Goal: Find contact information: Find contact information

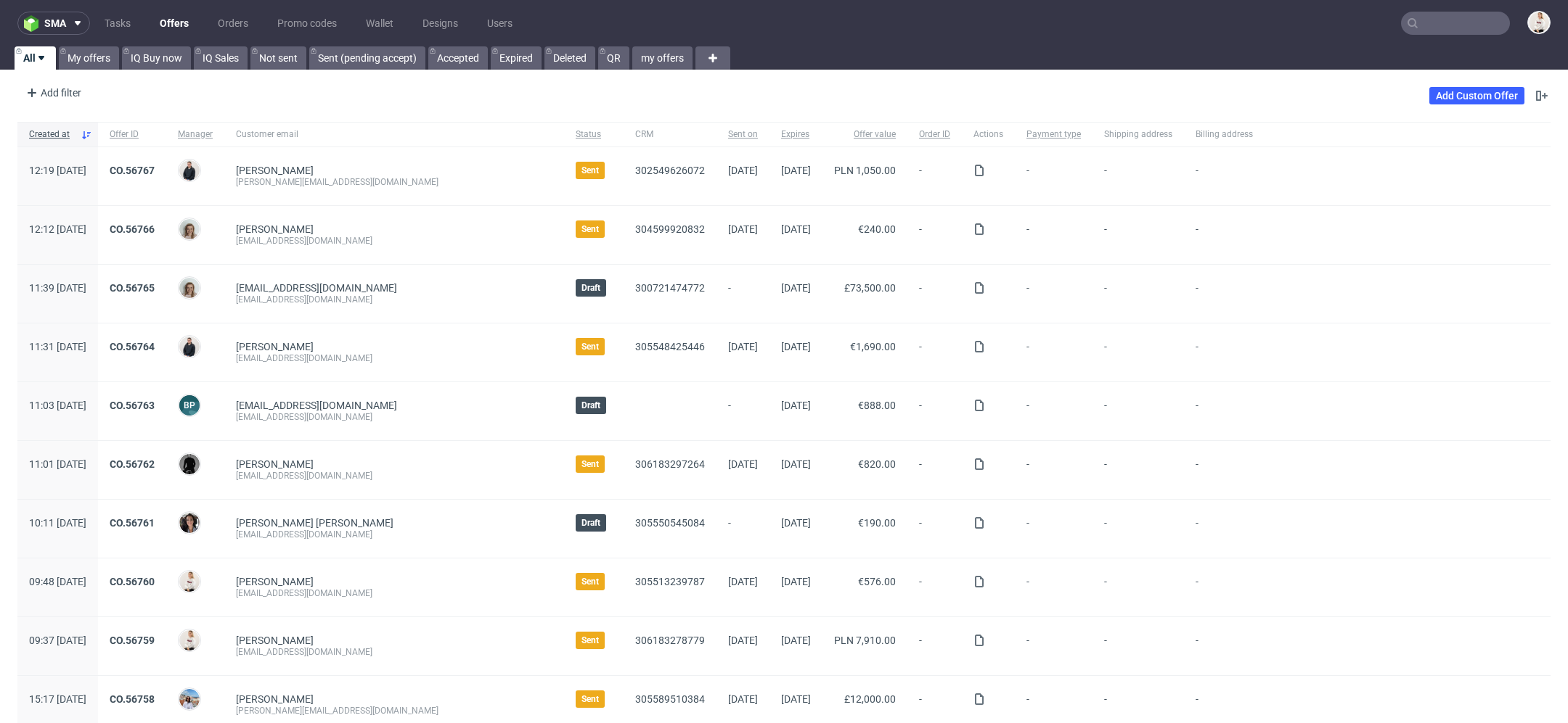
click at [1460, 18] on input "text" at bounding box center [1455, 23] width 109 height 23
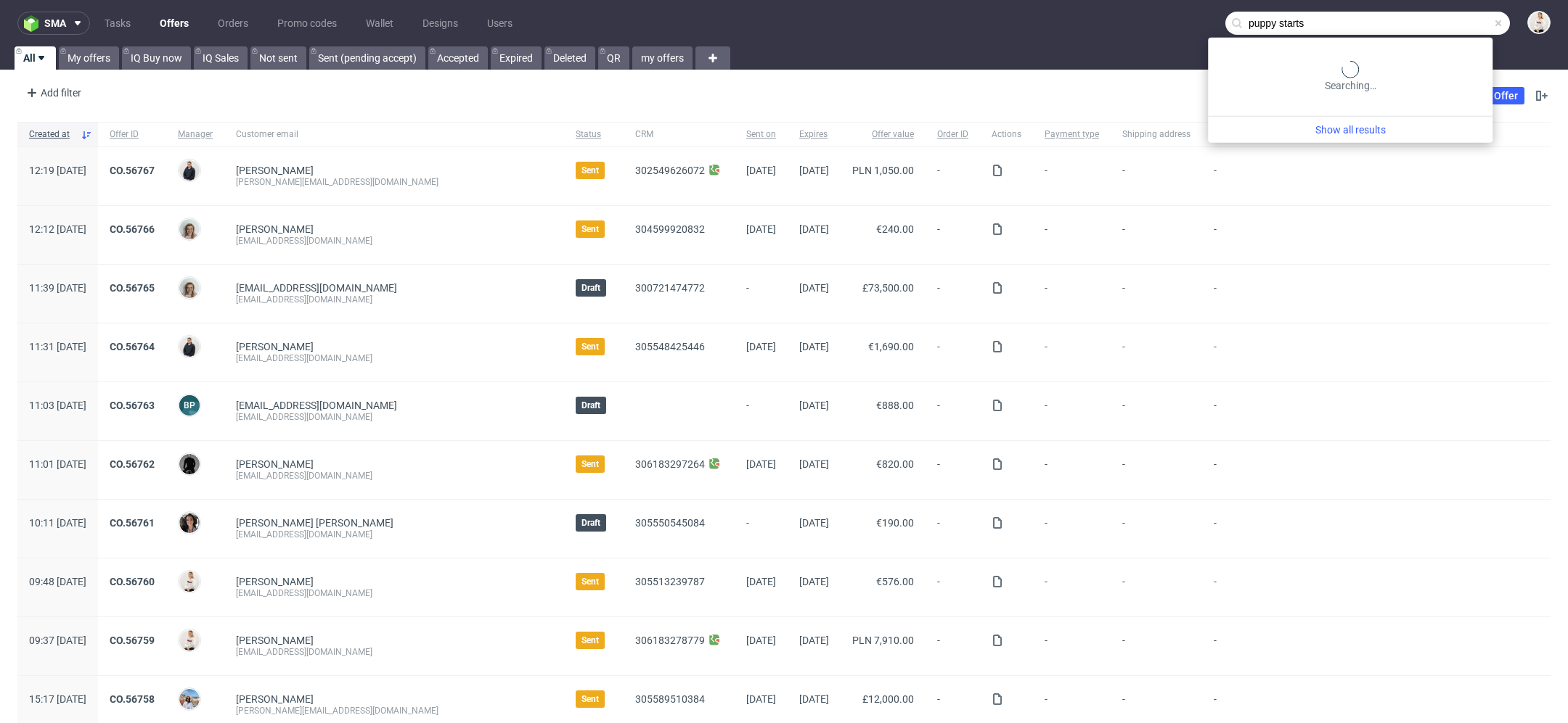
type input "puppy starts"
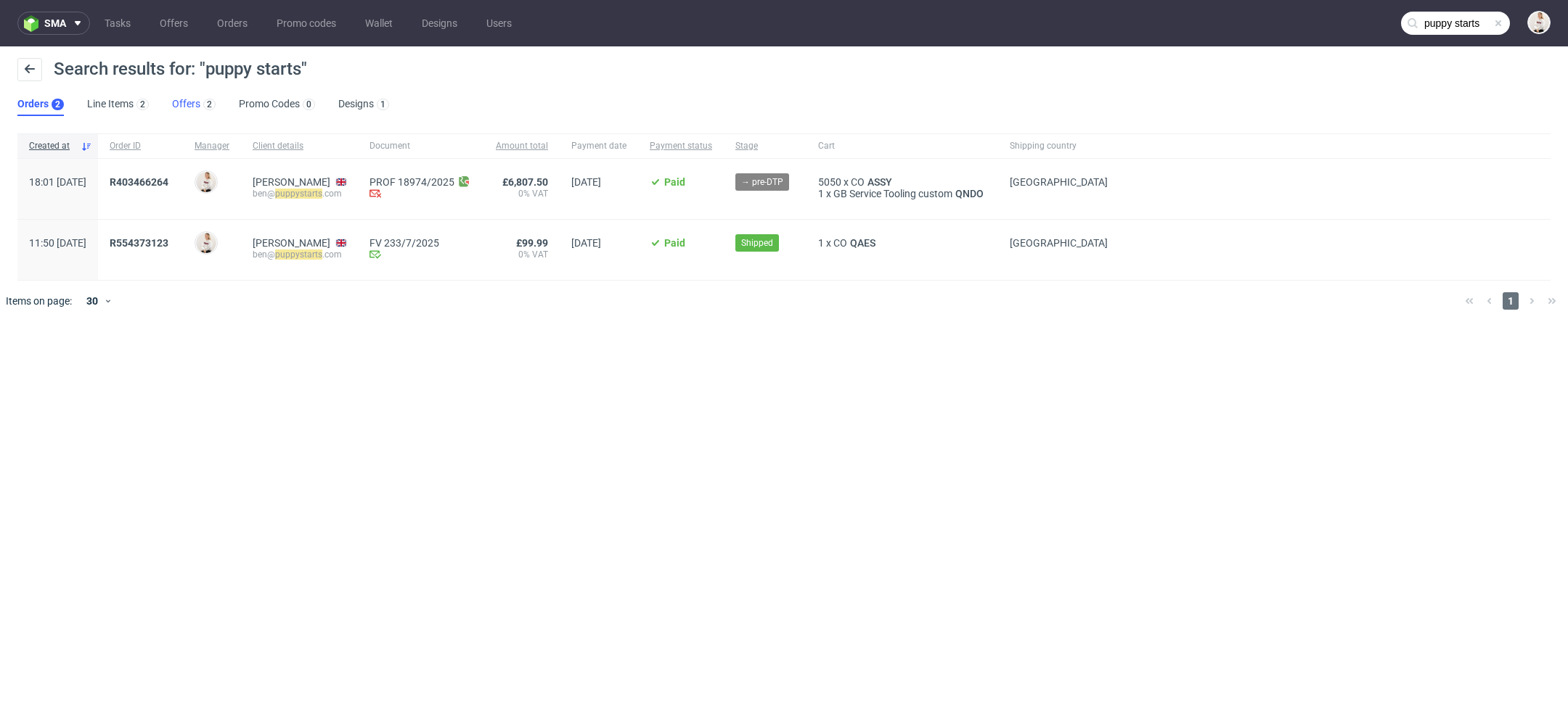
click at [188, 103] on link "Offers 2" at bounding box center [194, 104] width 44 height 23
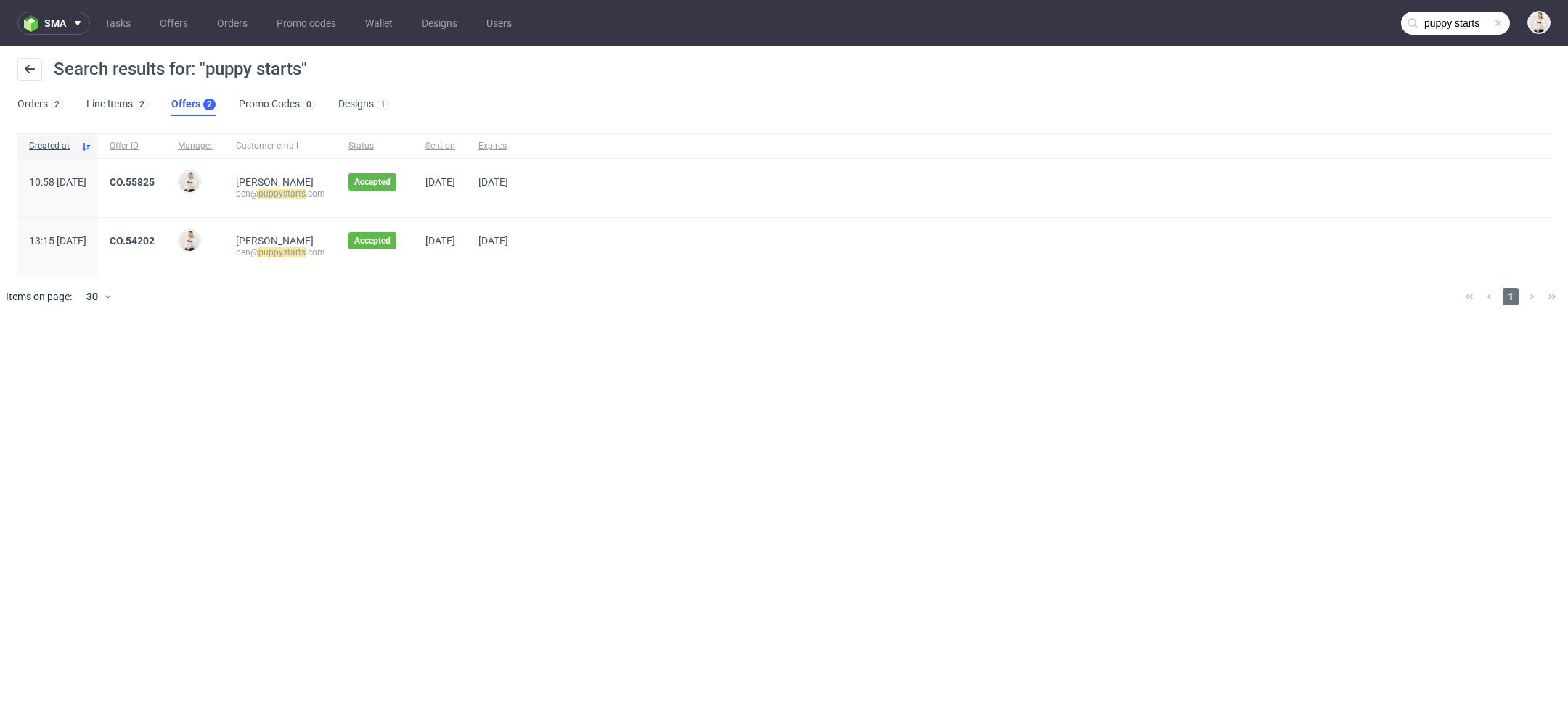
click at [165, 175] on div "CO.55825" at bounding box center [132, 187] width 68 height 58
click at [154, 181] on link "CO.55825" at bounding box center [132, 182] width 45 height 12
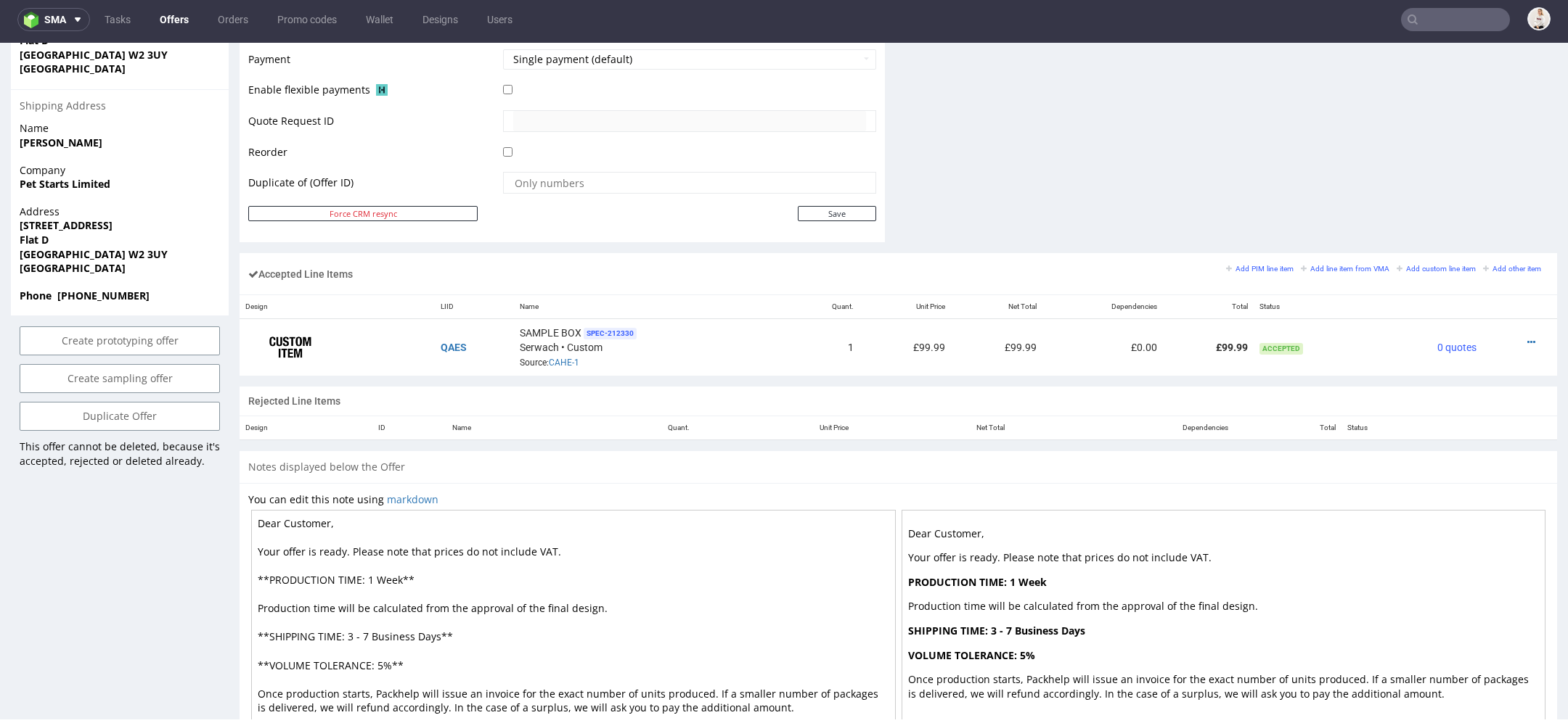
scroll to position [679, 0]
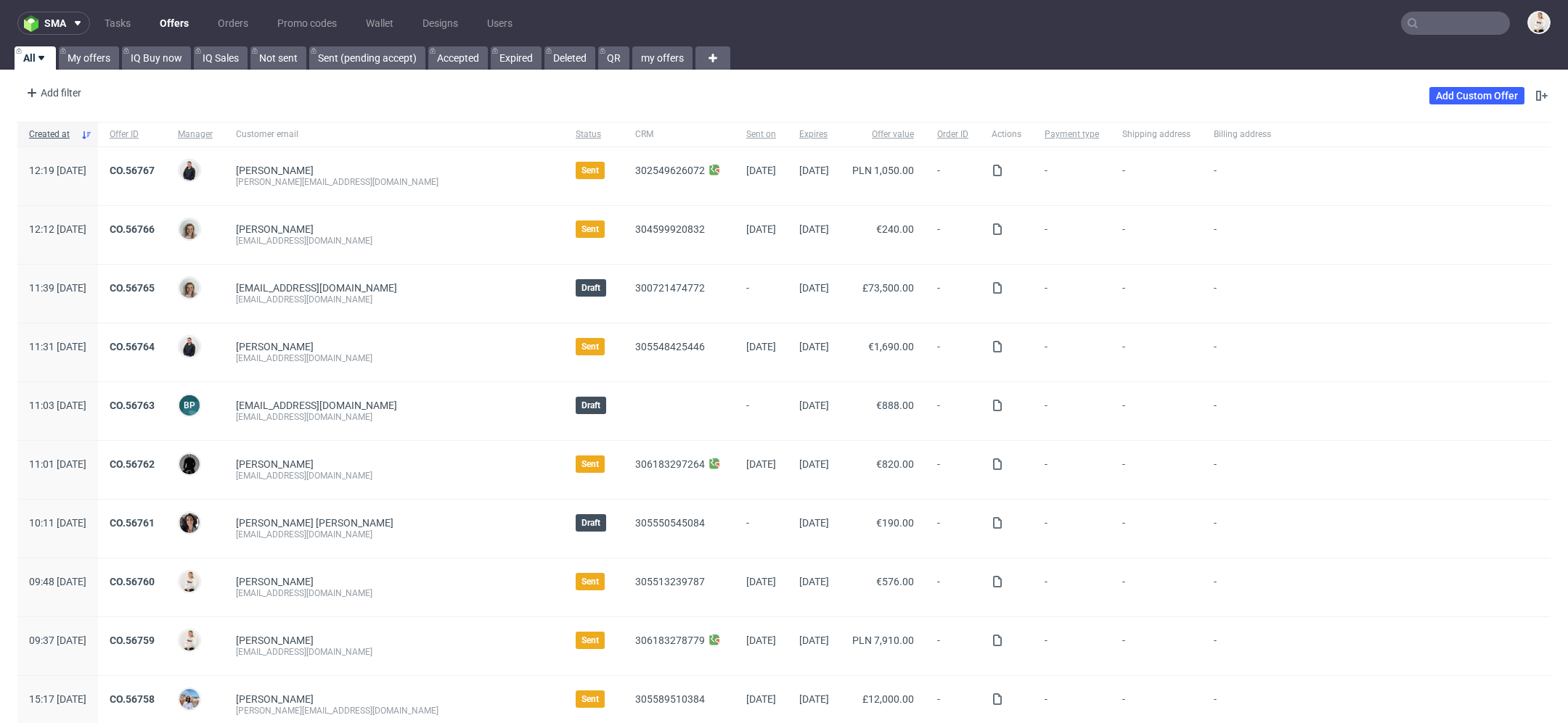
click at [1445, 21] on input "text" at bounding box center [1455, 23] width 109 height 23
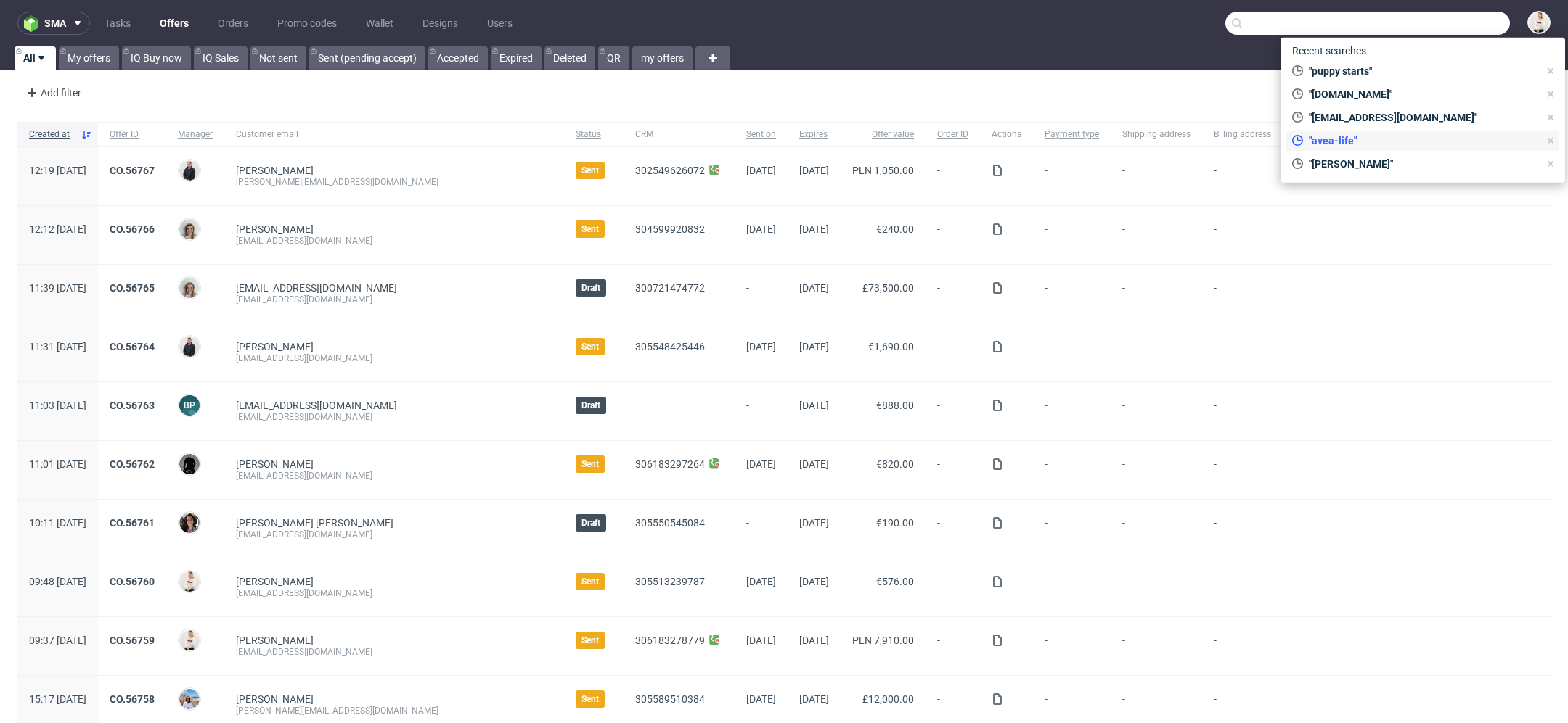
click at [1384, 142] on span ""avea-life"" at bounding box center [1421, 141] width 236 height 14
type input "avea-life"
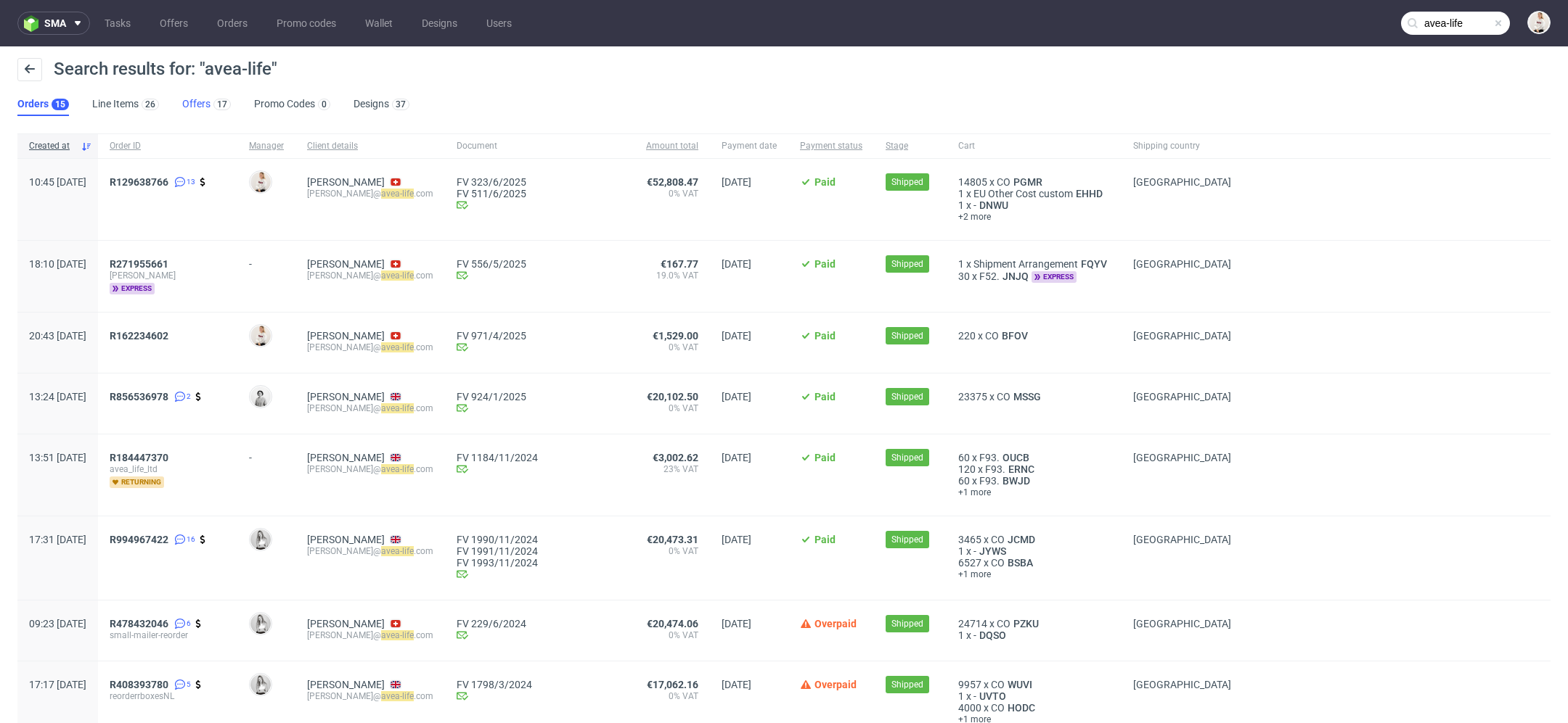
click at [194, 95] on link "Offers 17" at bounding box center [206, 104] width 48 height 23
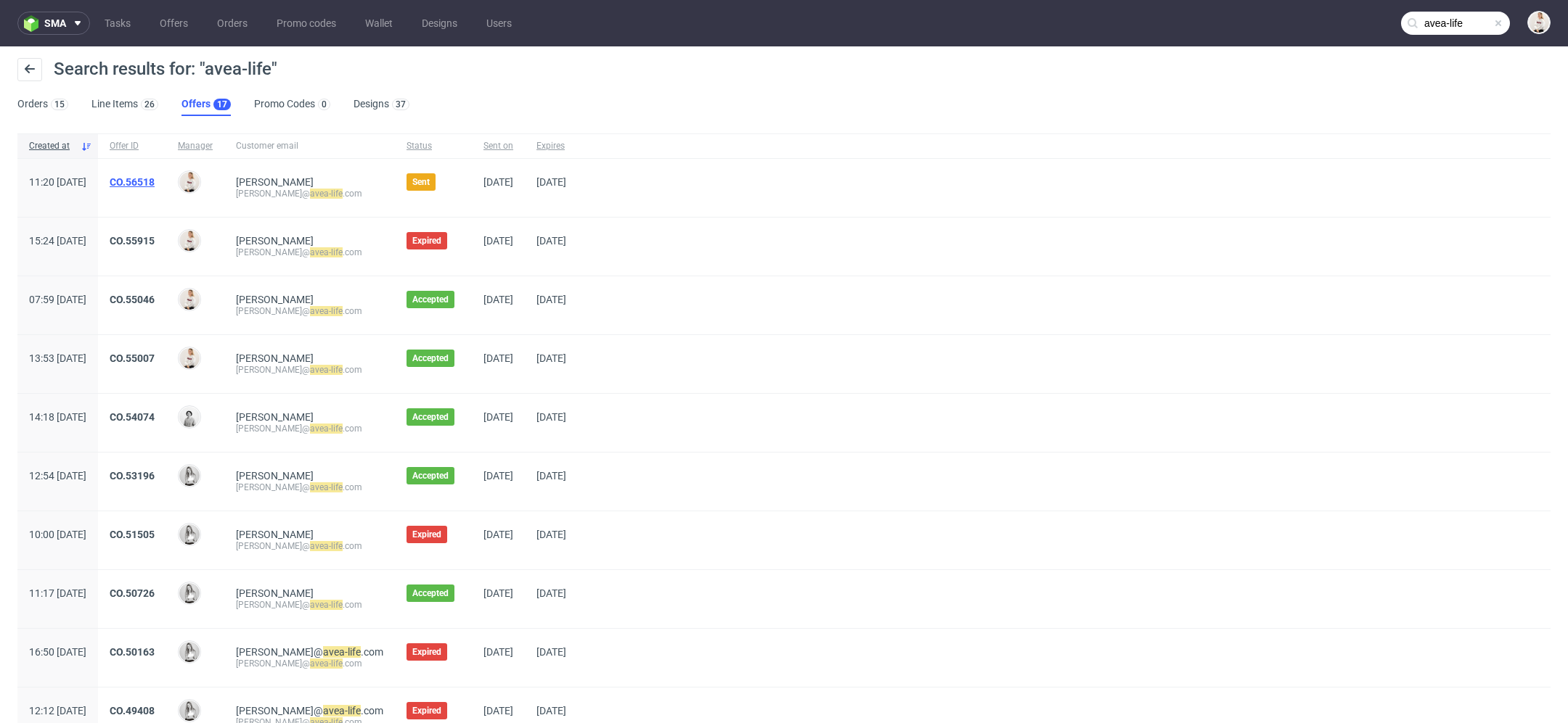
click at [154, 180] on link "CO.56518" at bounding box center [132, 182] width 45 height 12
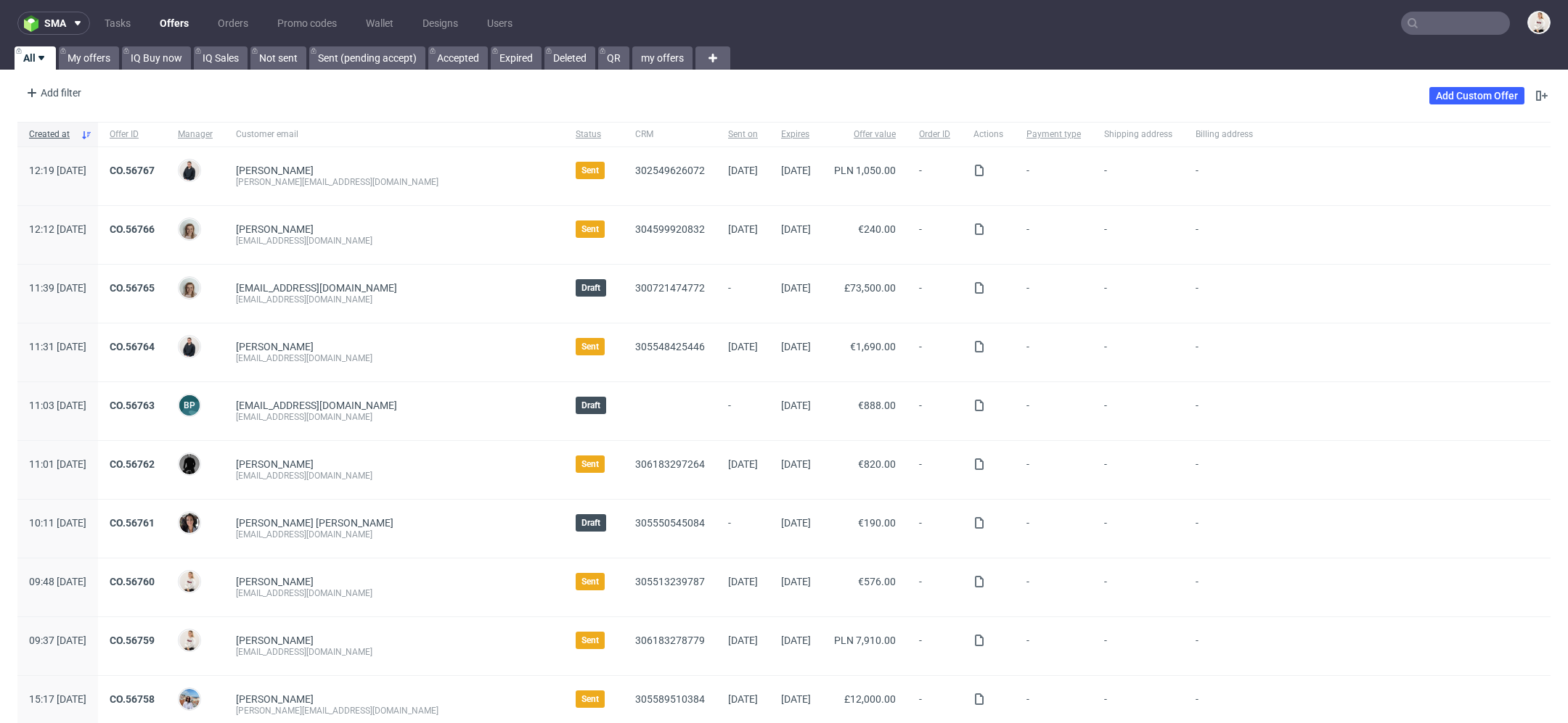
click at [1425, 28] on input "text" at bounding box center [1455, 23] width 109 height 23
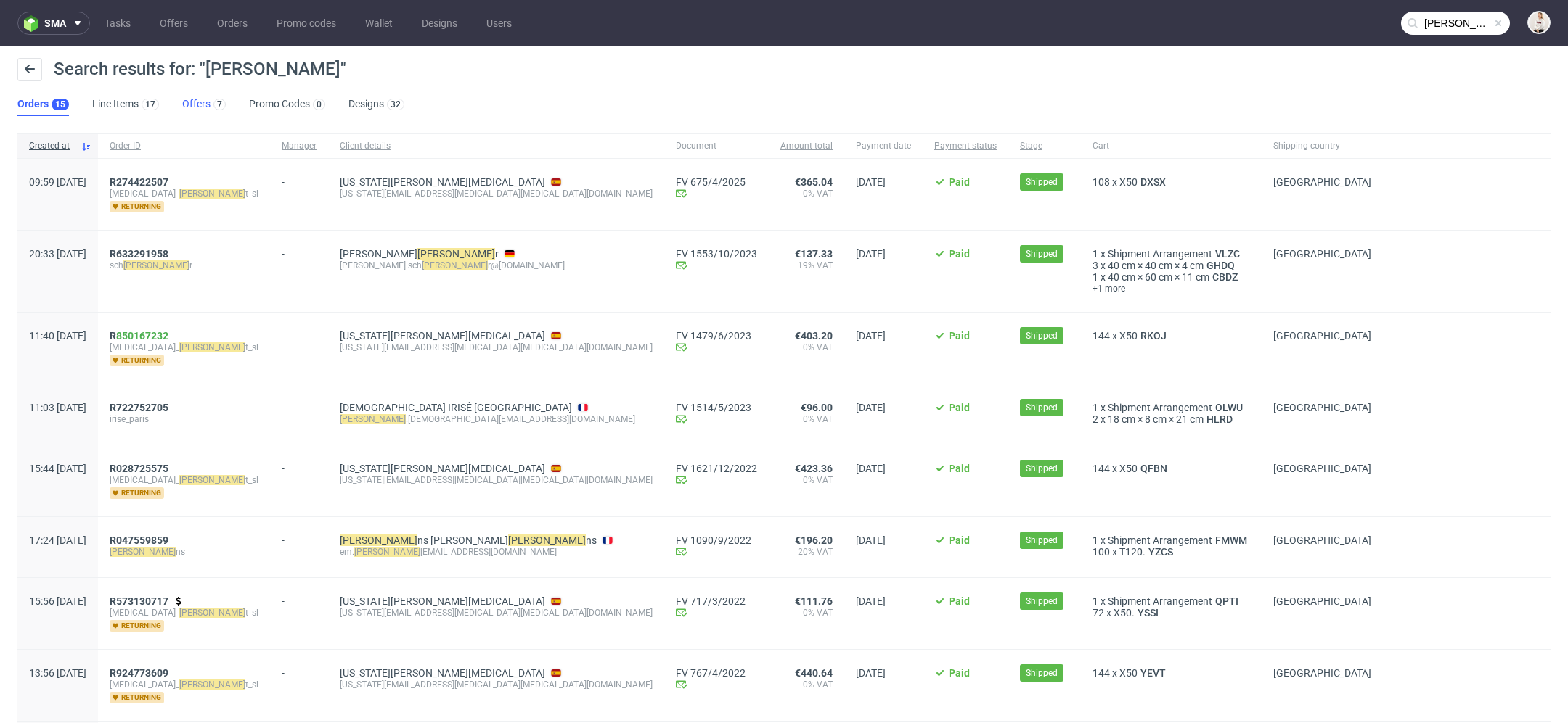
click at [203, 106] on link "Offers 7" at bounding box center [204, 104] width 44 height 23
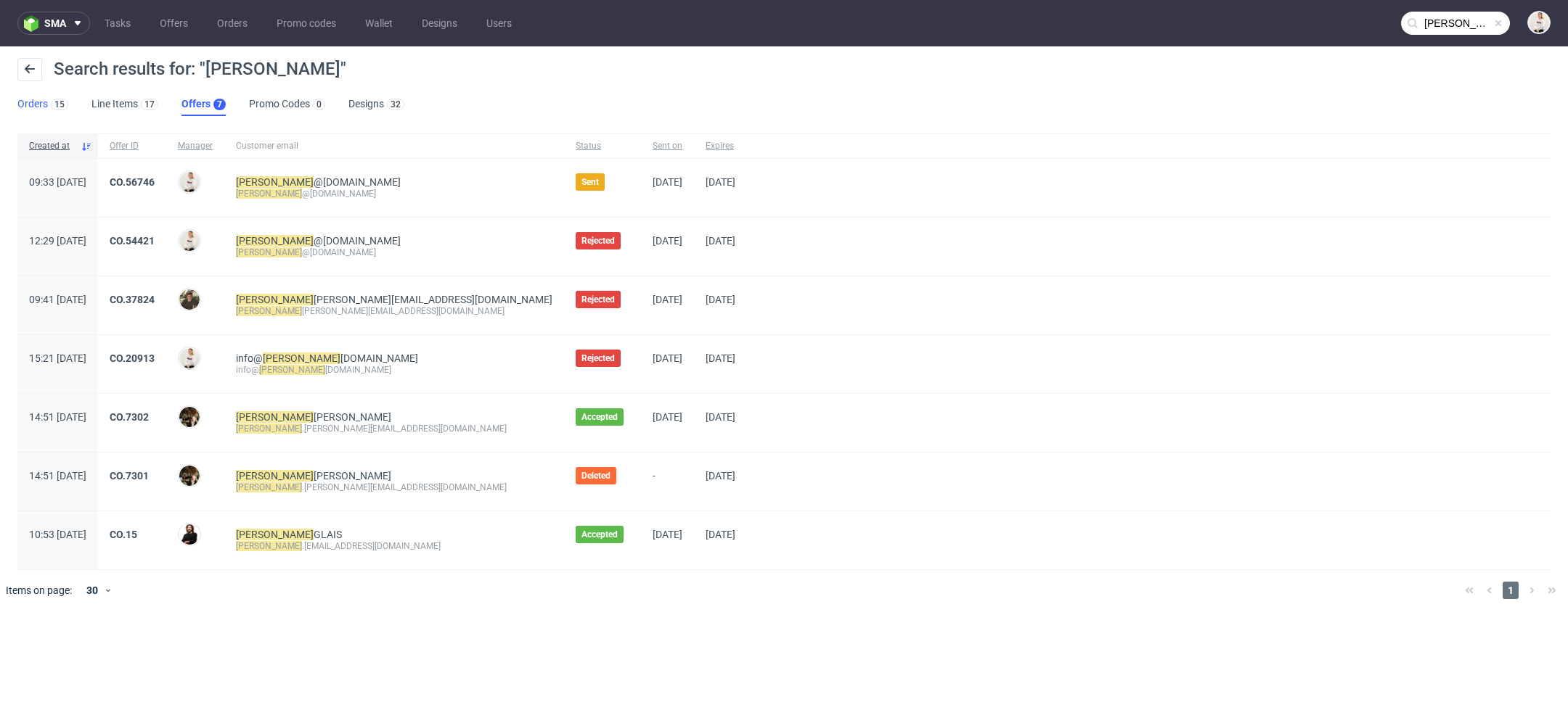
click at [48, 100] on div "15" at bounding box center [58, 104] width 21 height 14
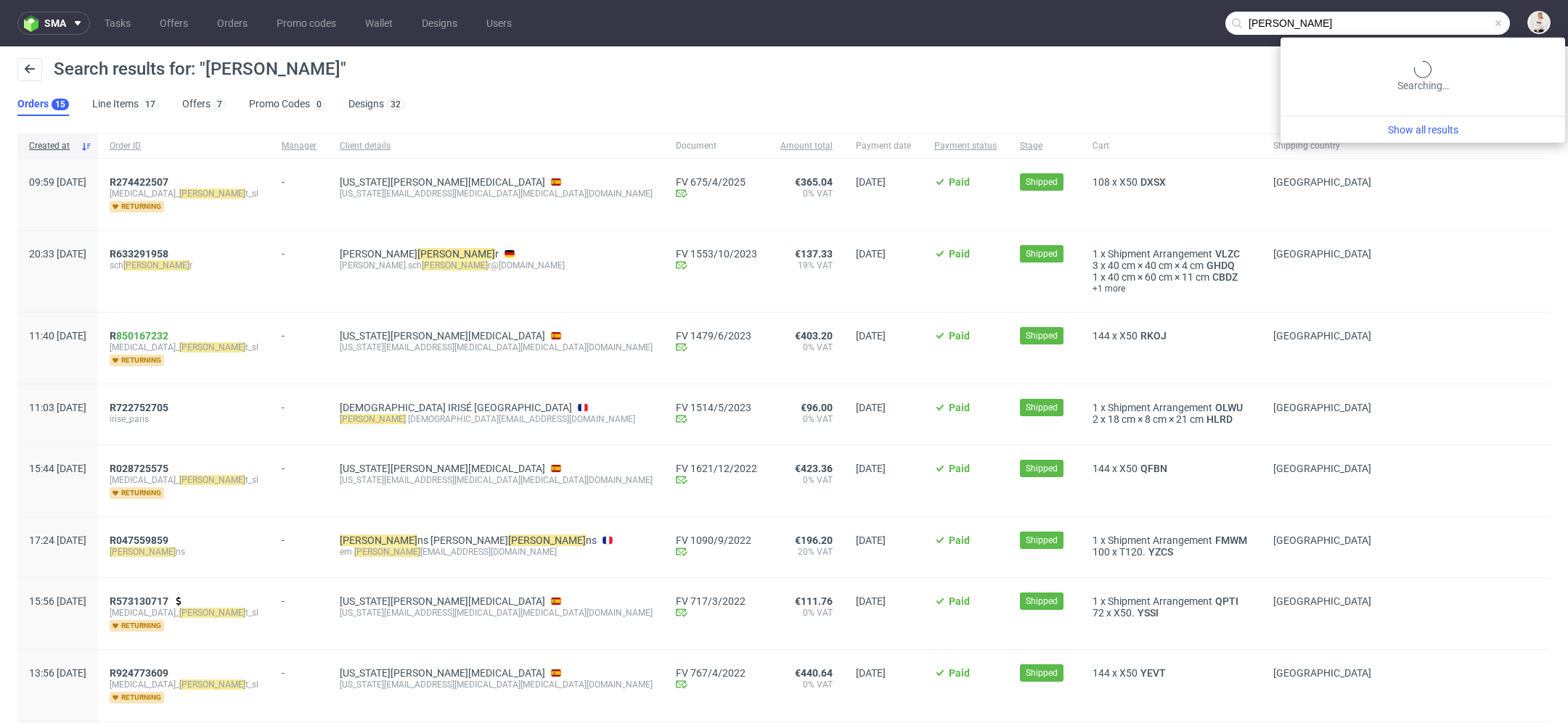
click at [1452, 25] on input "maude" at bounding box center [1367, 23] width 285 height 23
type input "puppy start"
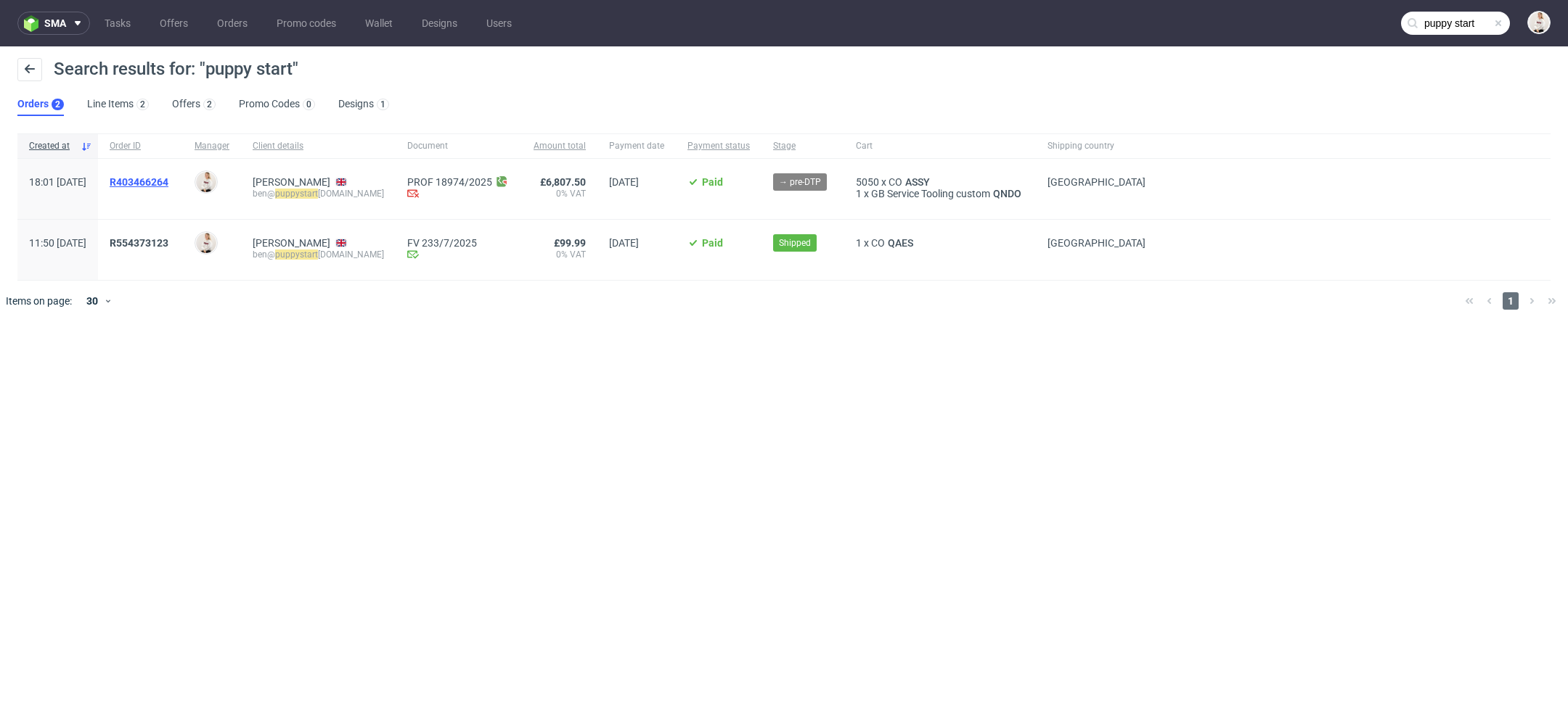
click at [169, 180] on span "R403466264" at bounding box center [139, 182] width 59 height 12
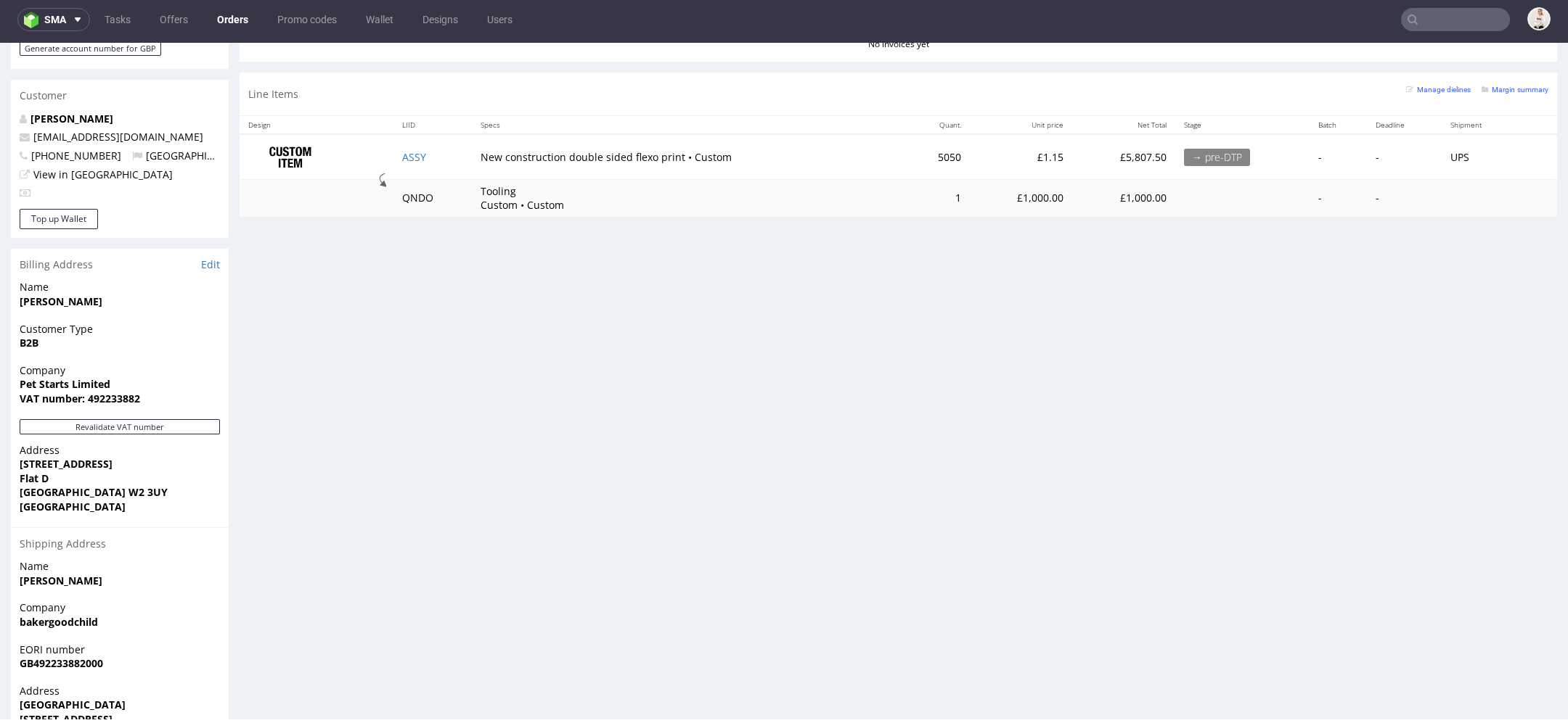
scroll to position [705, 0]
type input "puppy start"
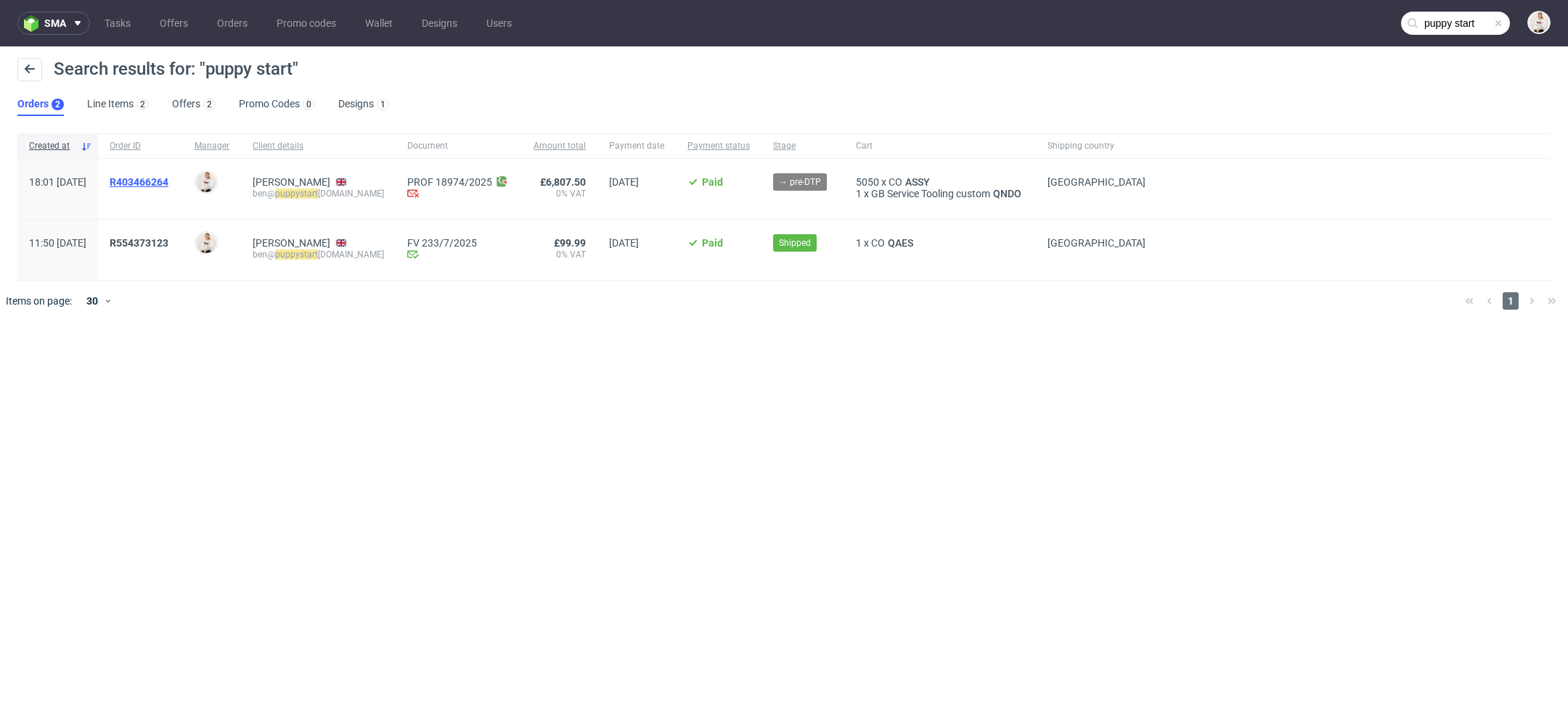
click at [169, 177] on span "R403466264" at bounding box center [139, 182] width 59 height 12
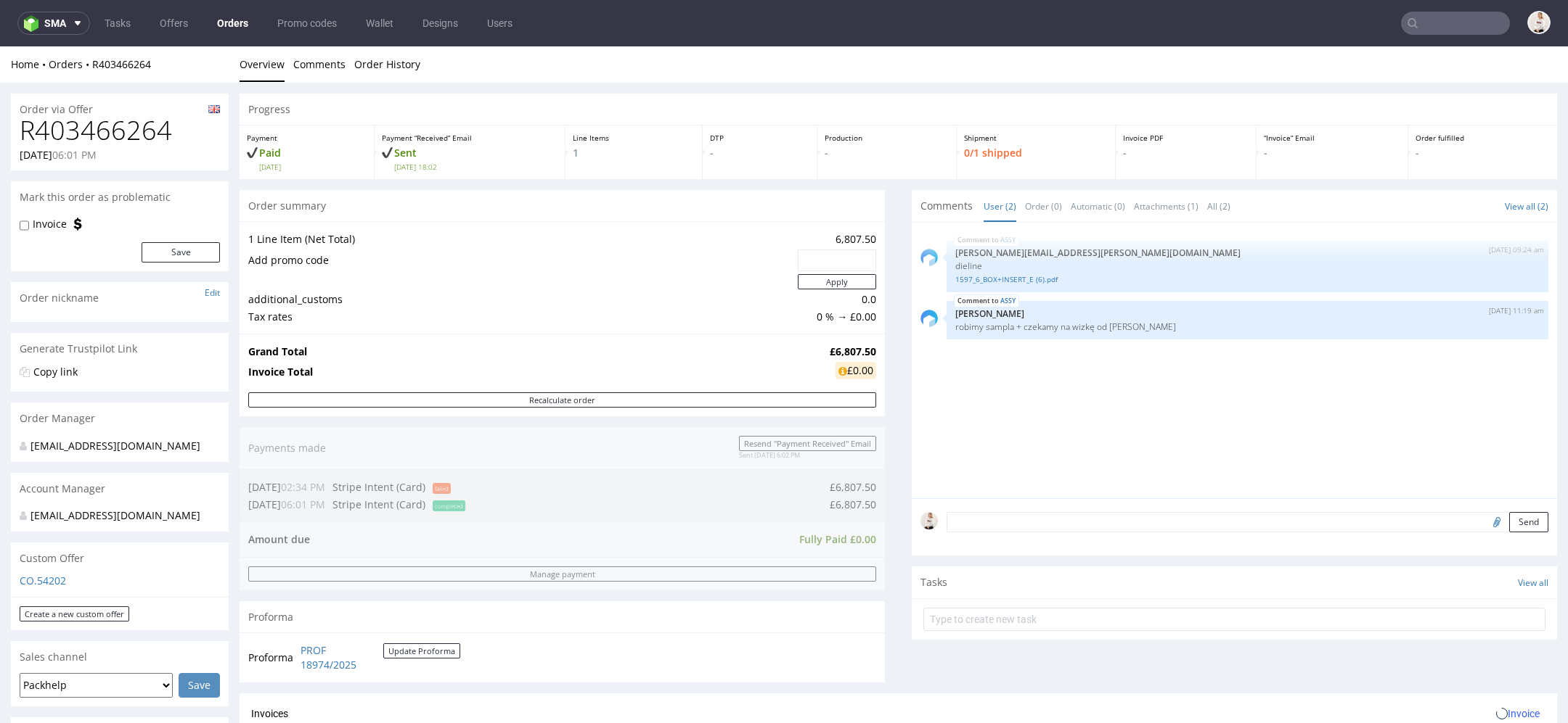
type input "puppy start"
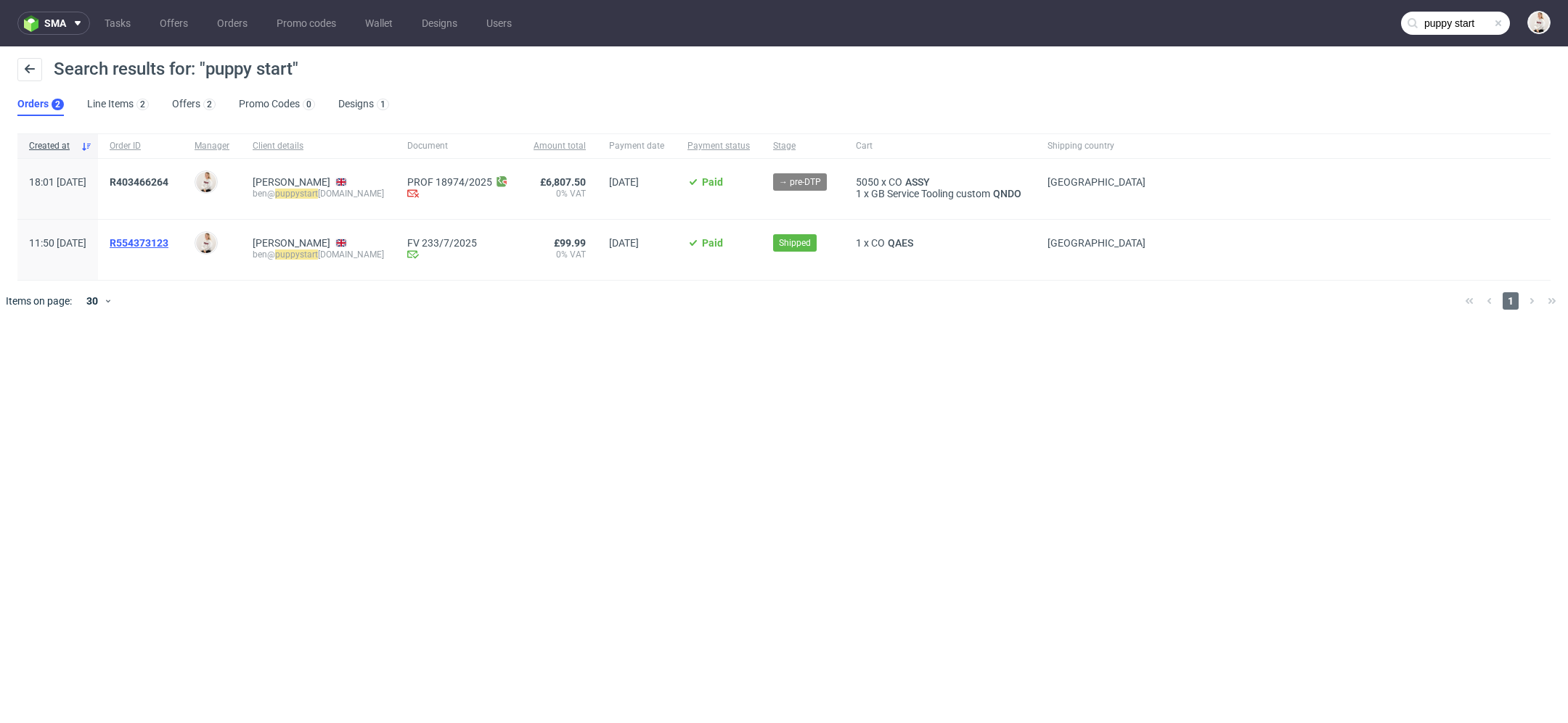
click at [157, 240] on span "R554373123" at bounding box center [139, 243] width 59 height 12
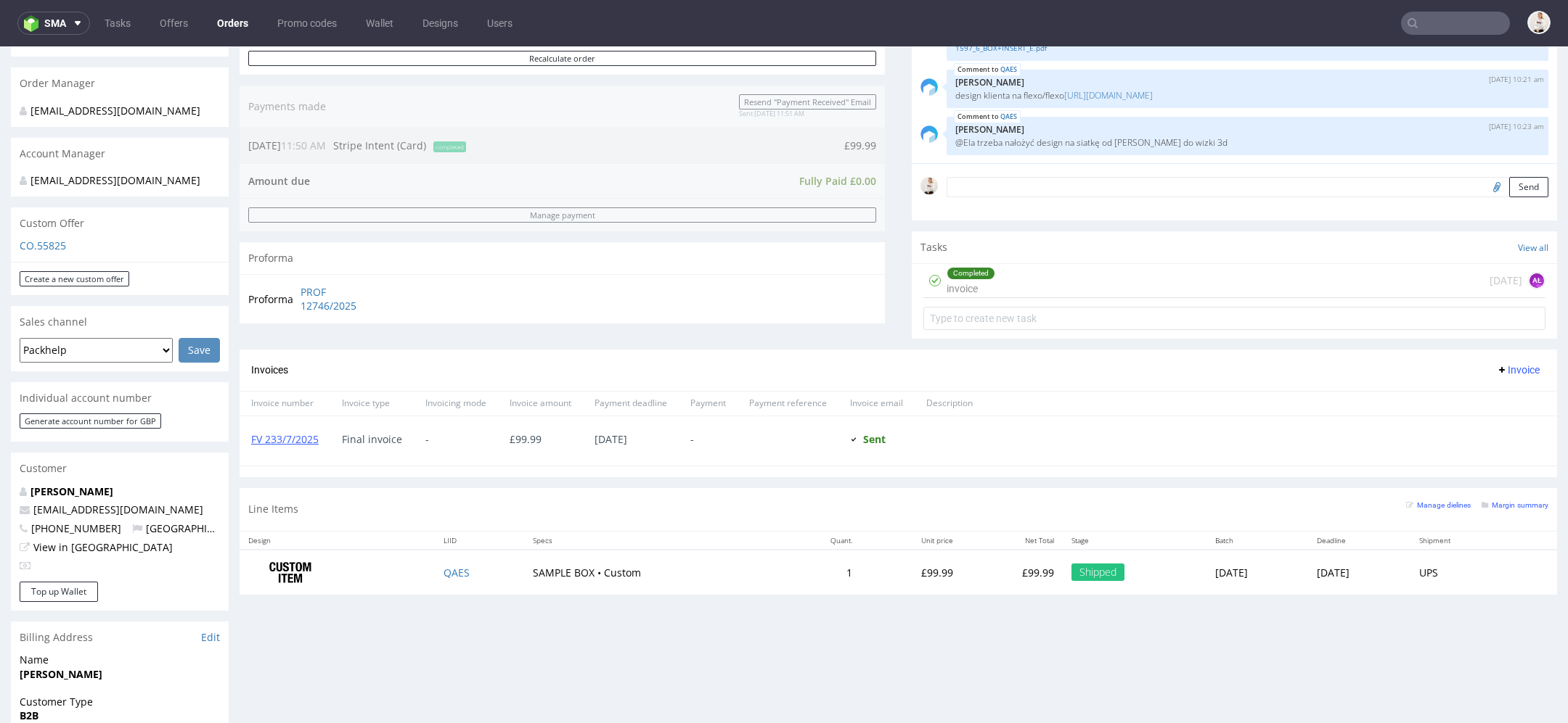
scroll to position [770, 0]
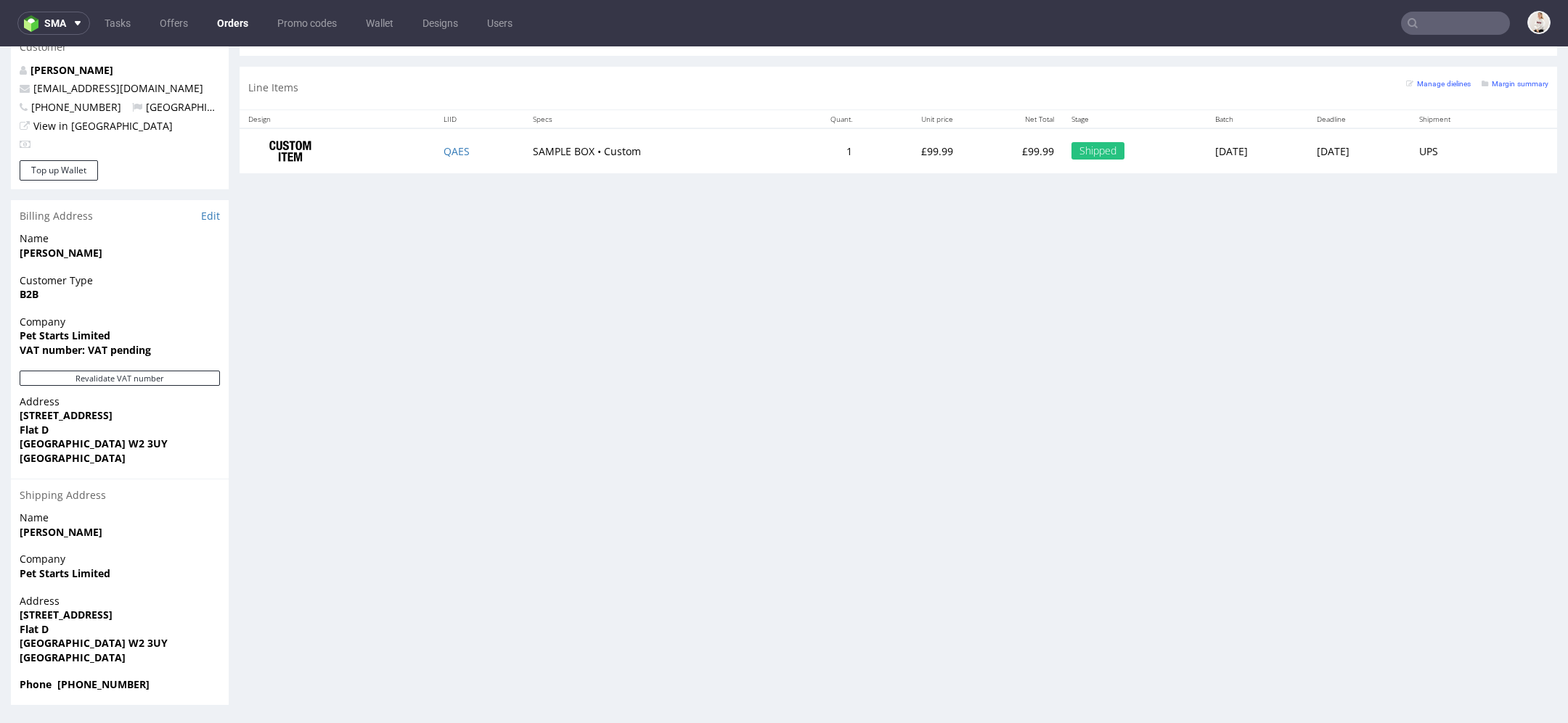
click at [162, 681] on span "Phone +447871581295" at bounding box center [120, 685] width 200 height 14
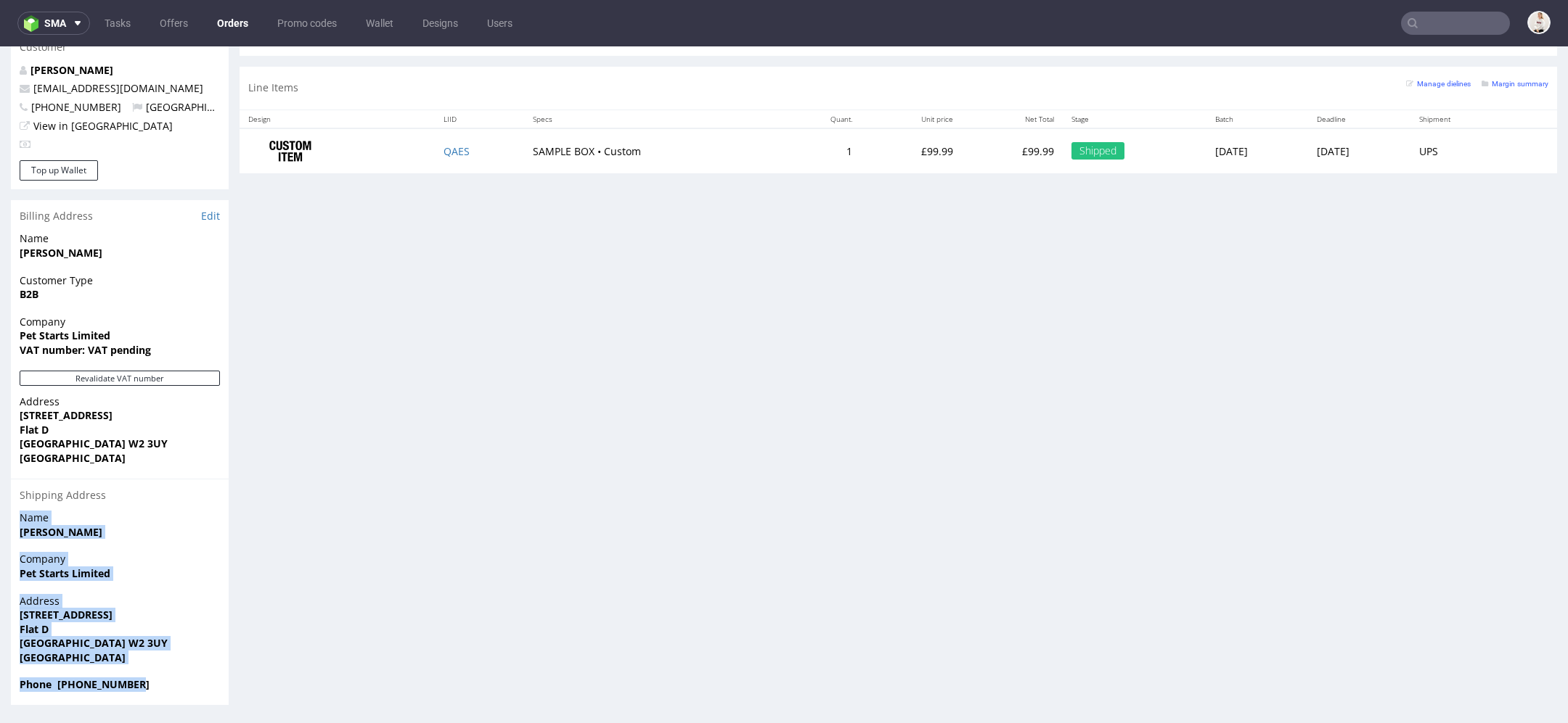
drag, startPoint x: 157, startPoint y: 688, endPoint x: 13, endPoint y: 519, distance: 222.0
click at [13, 519] on section "Billing Address Edit Name Ben Pearlman Customer Type B2B Company Pet Starts Lim…" at bounding box center [120, 453] width 218 height 505
copy section "Name Ben Pearlman Company Pet Starts Limited Address 63 Westbourne Terrace Flat…"
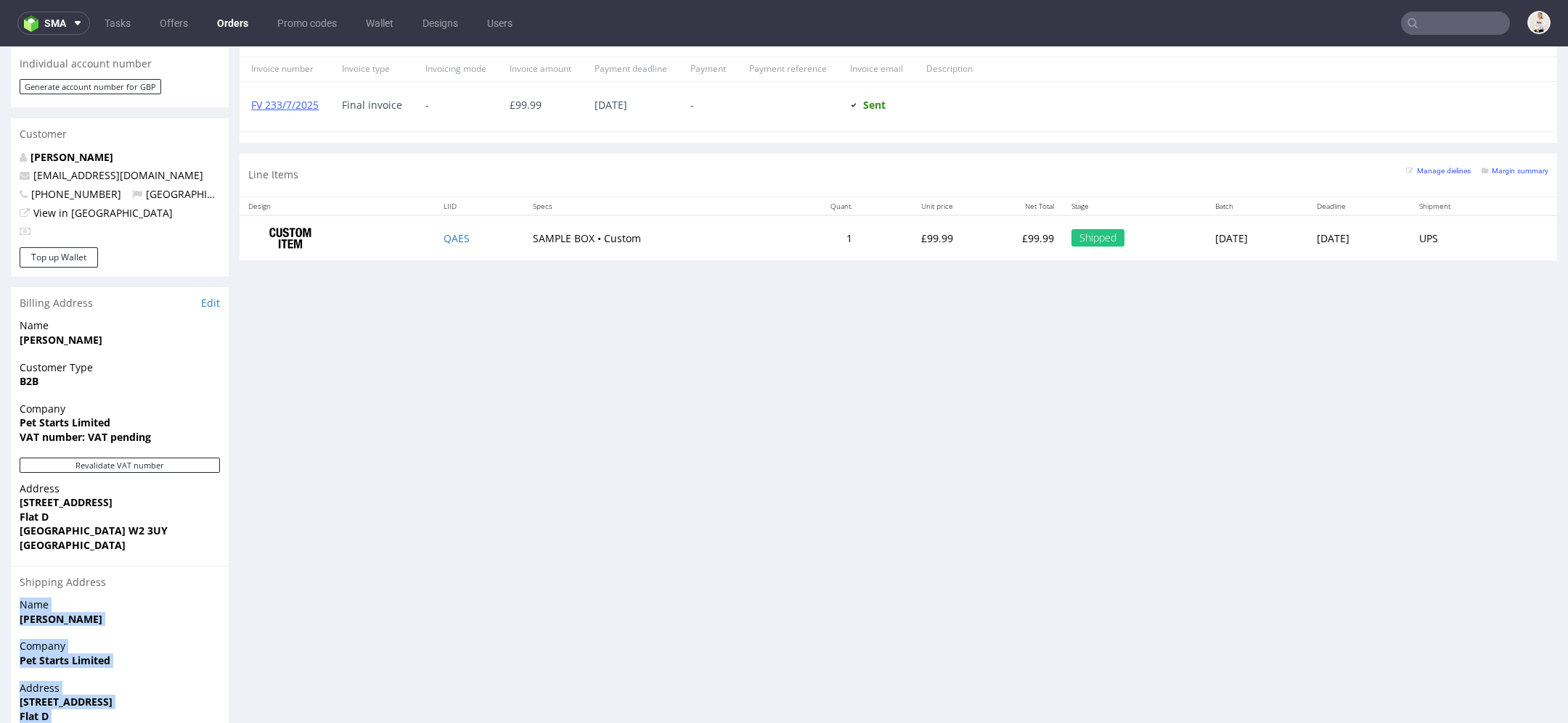
scroll to position [614, 0]
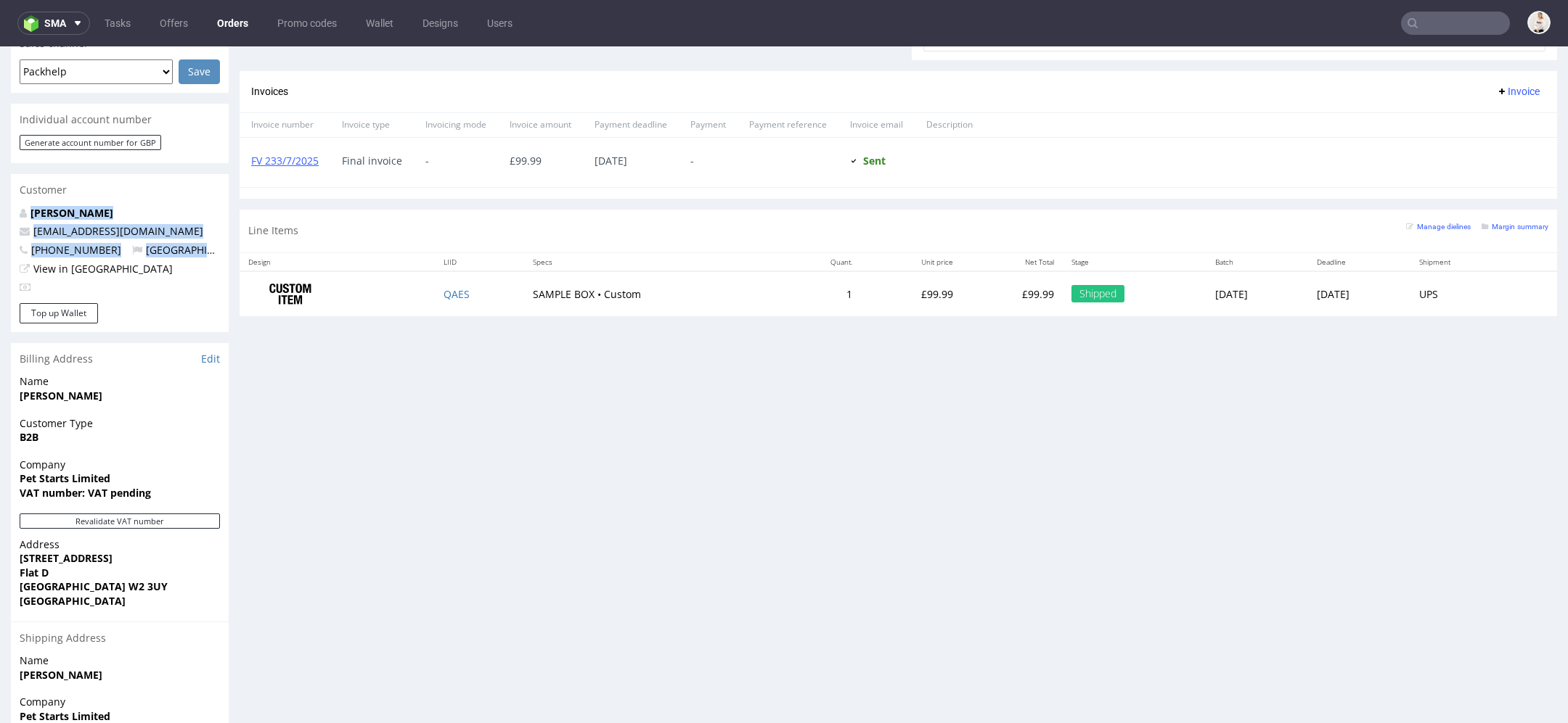
drag, startPoint x: 217, startPoint y: 265, endPoint x: 19, endPoint y: 223, distance: 202.4
click at [19, 223] on div "Ben Pearlman ben@puppystarts.com +447871581295 United Kingdom View in Hubspot" at bounding box center [120, 254] width 218 height 97
copy div "Ben Pearlman ben@puppystarts.com +447871581295 United Kingdom"
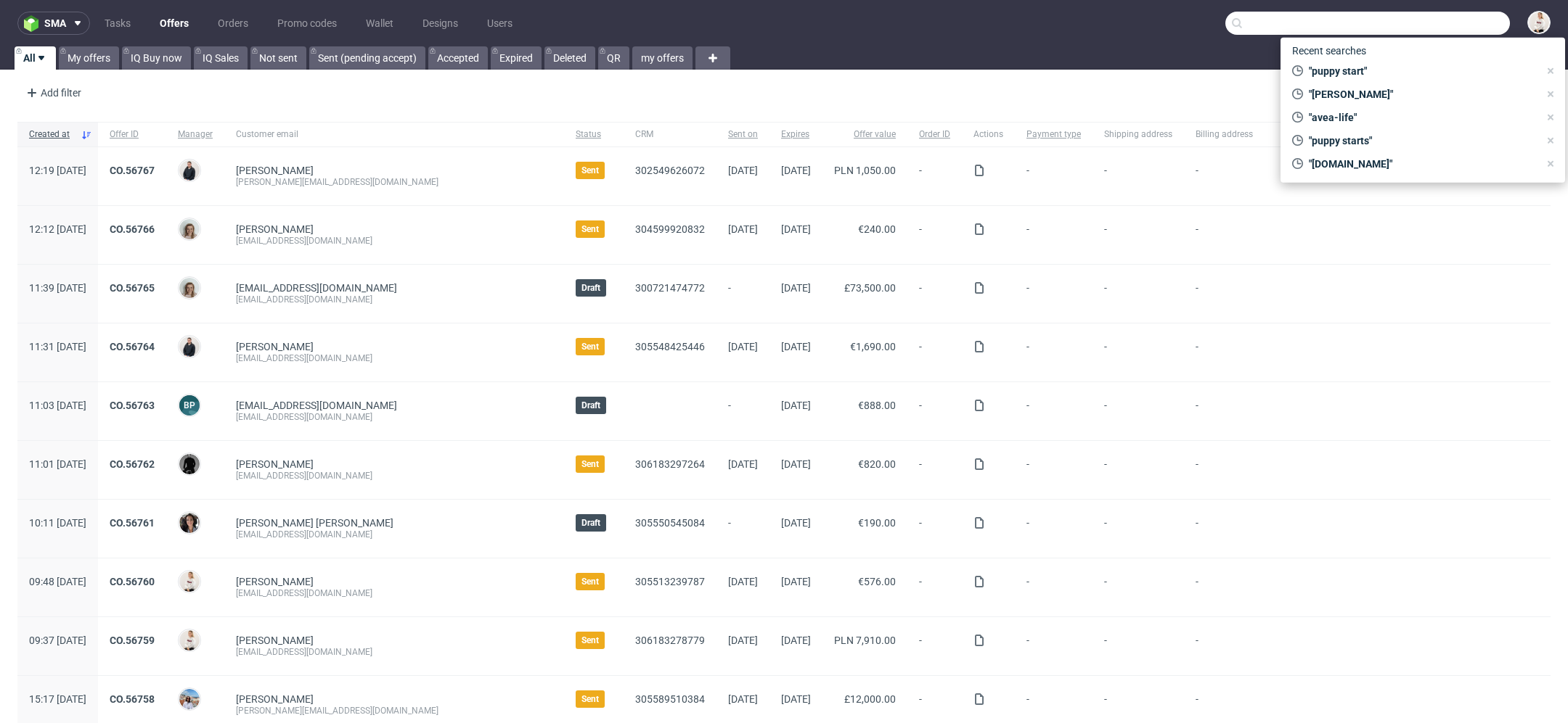
click at [1432, 16] on input "text" at bounding box center [1367, 23] width 285 height 23
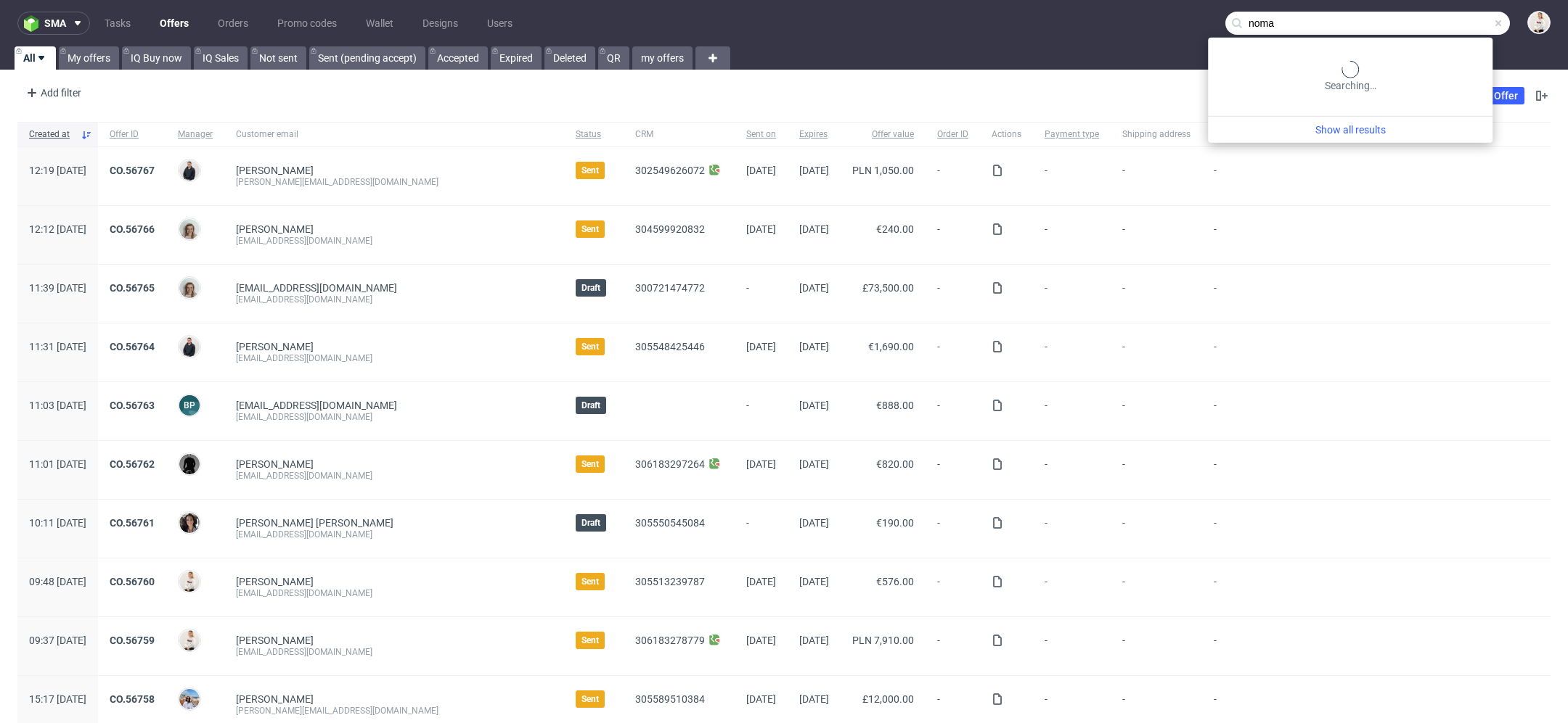
type input "noma"
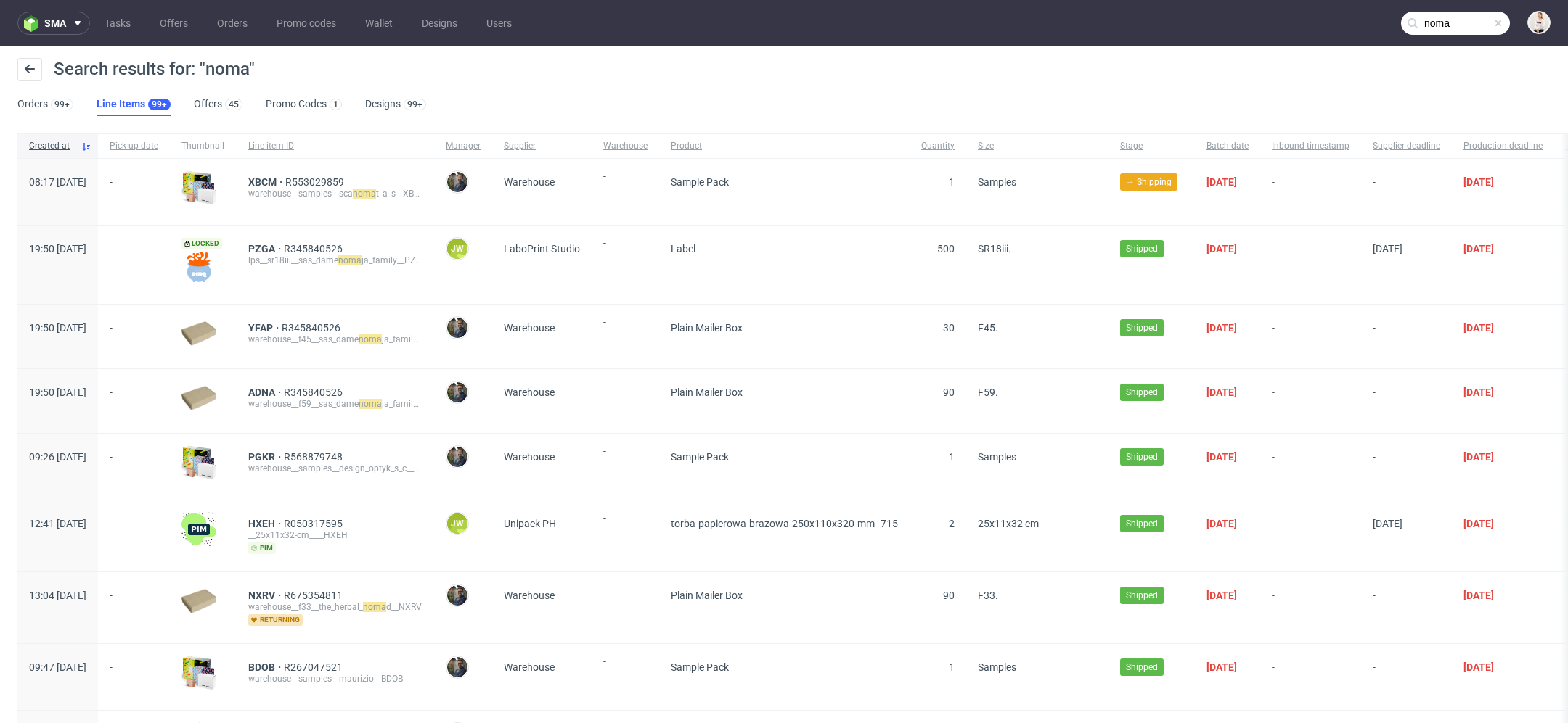
click at [189, 103] on ul "Orders 99+ Line Items 99+ Offers 45 Promo Codes 1 Designs 99+" at bounding box center [228, 104] width 421 height 23
click at [205, 103] on link "Offers 45" at bounding box center [218, 104] width 48 height 23
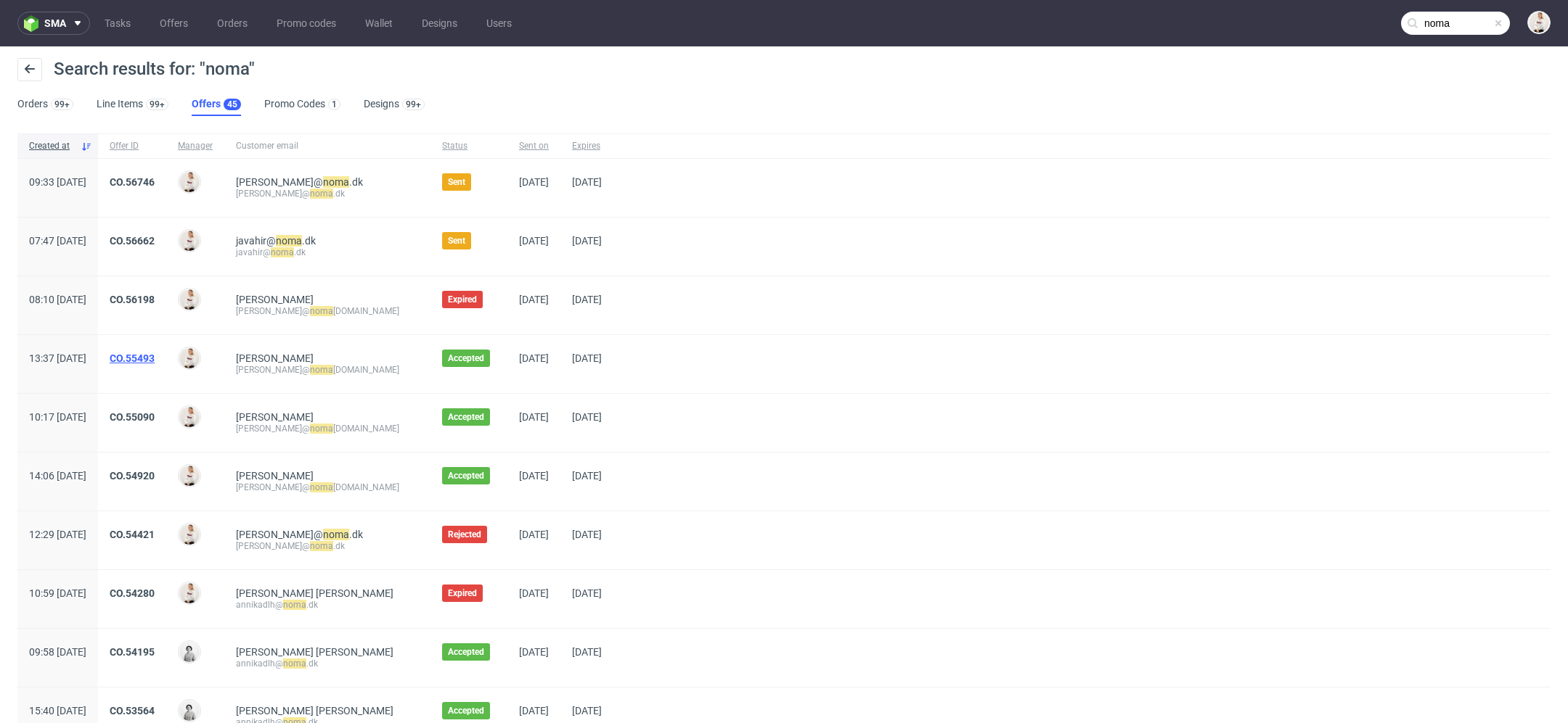
click at [154, 355] on link "CO.55493" at bounding box center [132, 358] width 45 height 12
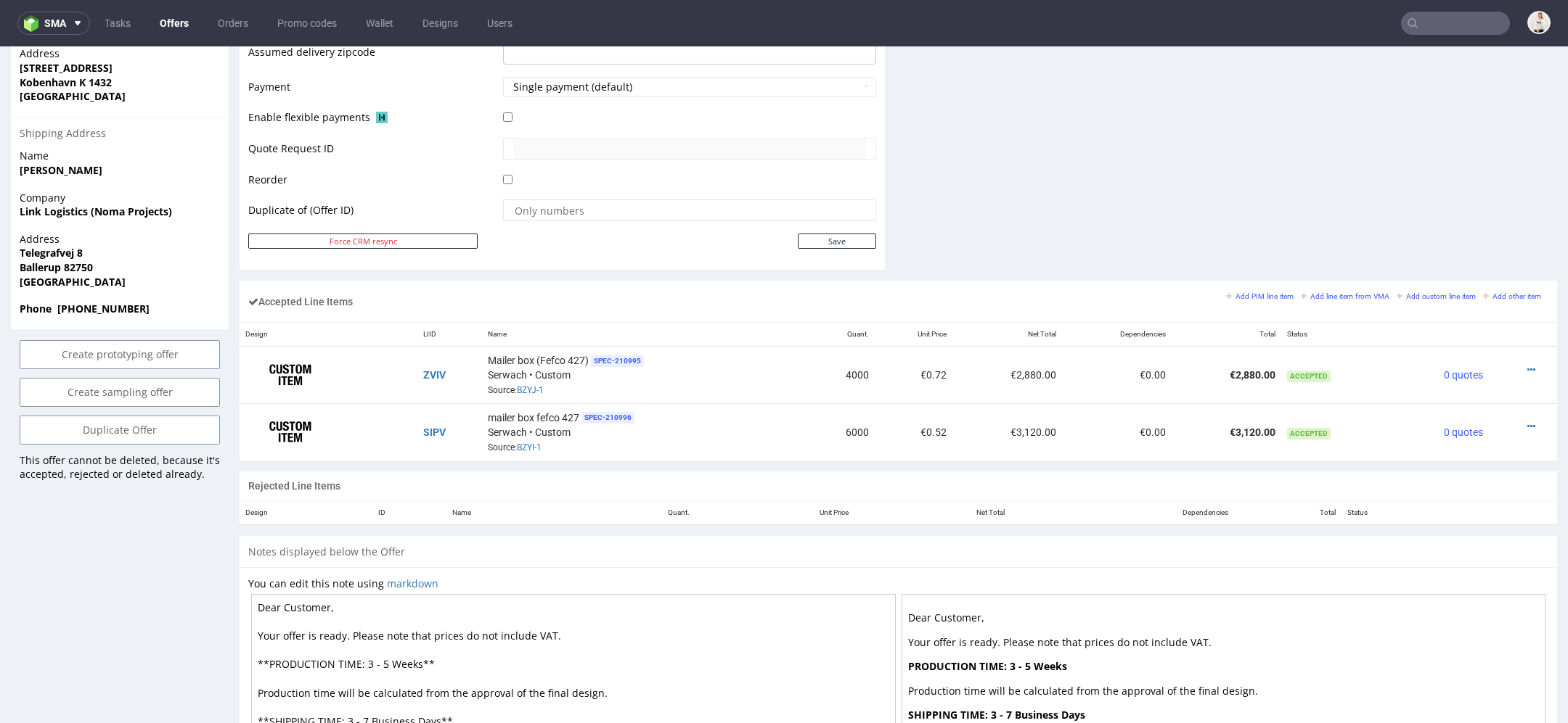
scroll to position [655, 0]
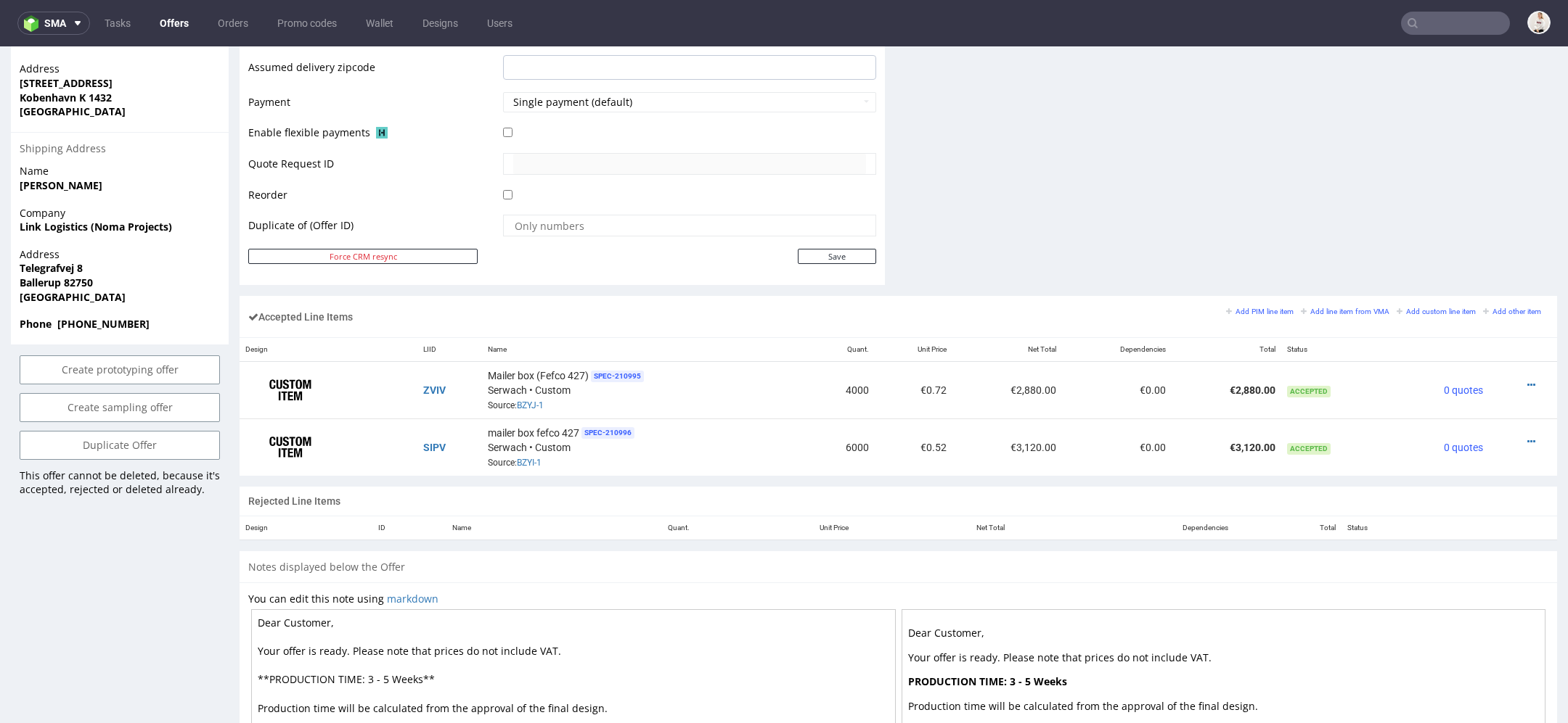
click at [114, 317] on strong "Phone +4915125668308" at bounding box center [84, 323] width 129 height 13
click at [146, 317] on strong "Phone +4915125668308" at bounding box center [84, 323] width 129 height 13
drag, startPoint x: 153, startPoint y: 312, endPoint x: 60, endPoint y: 312, distance: 93.0
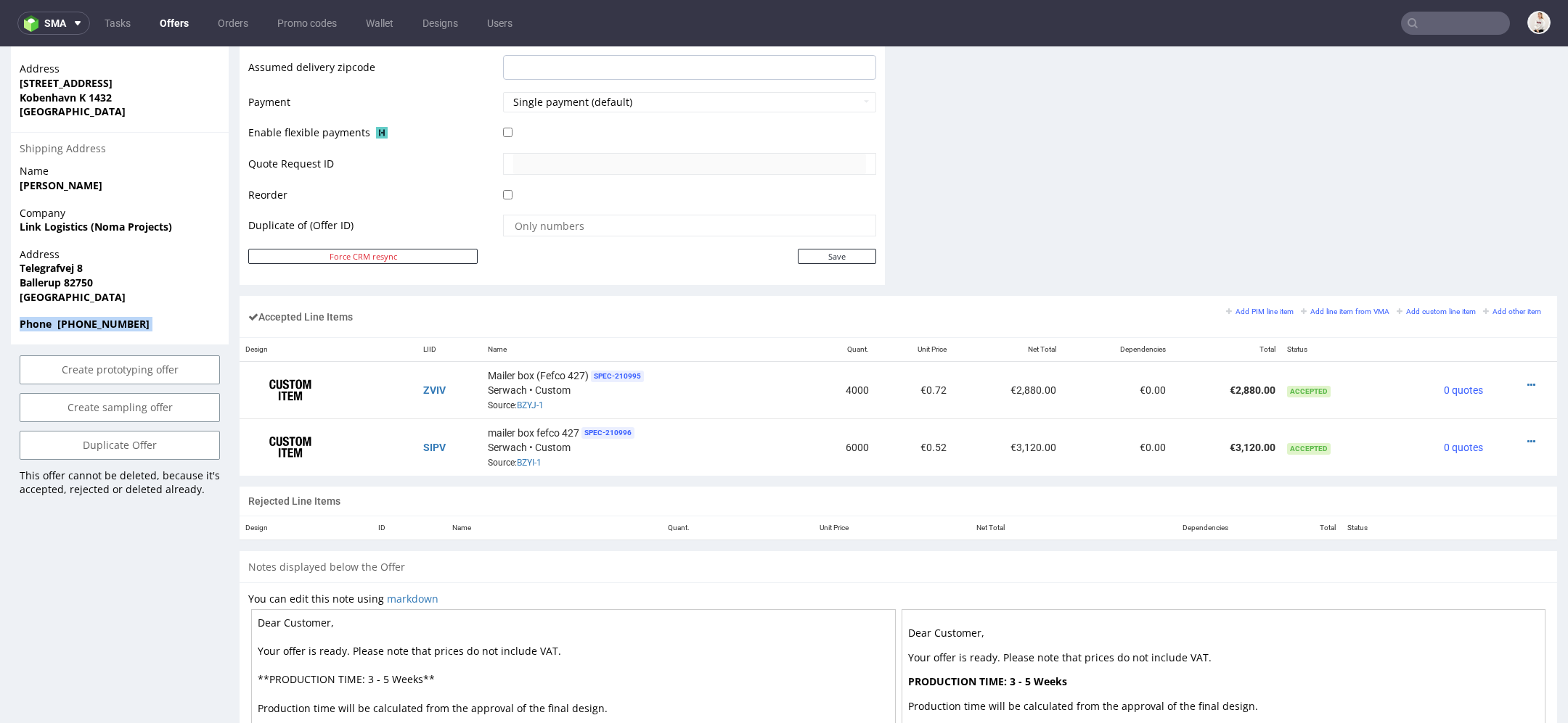
click at [60, 317] on span "Phone +4915125668308" at bounding box center [120, 324] width 200 height 14
click at [60, 317] on strong "Phone +4915125668308" at bounding box center [84, 323] width 129 height 13
drag, startPoint x: 58, startPoint y: 310, endPoint x: 151, endPoint y: 310, distance: 93.0
click at [151, 317] on span "Phone +4915125668308" at bounding box center [120, 324] width 200 height 14
copy strong "+4915125668308"
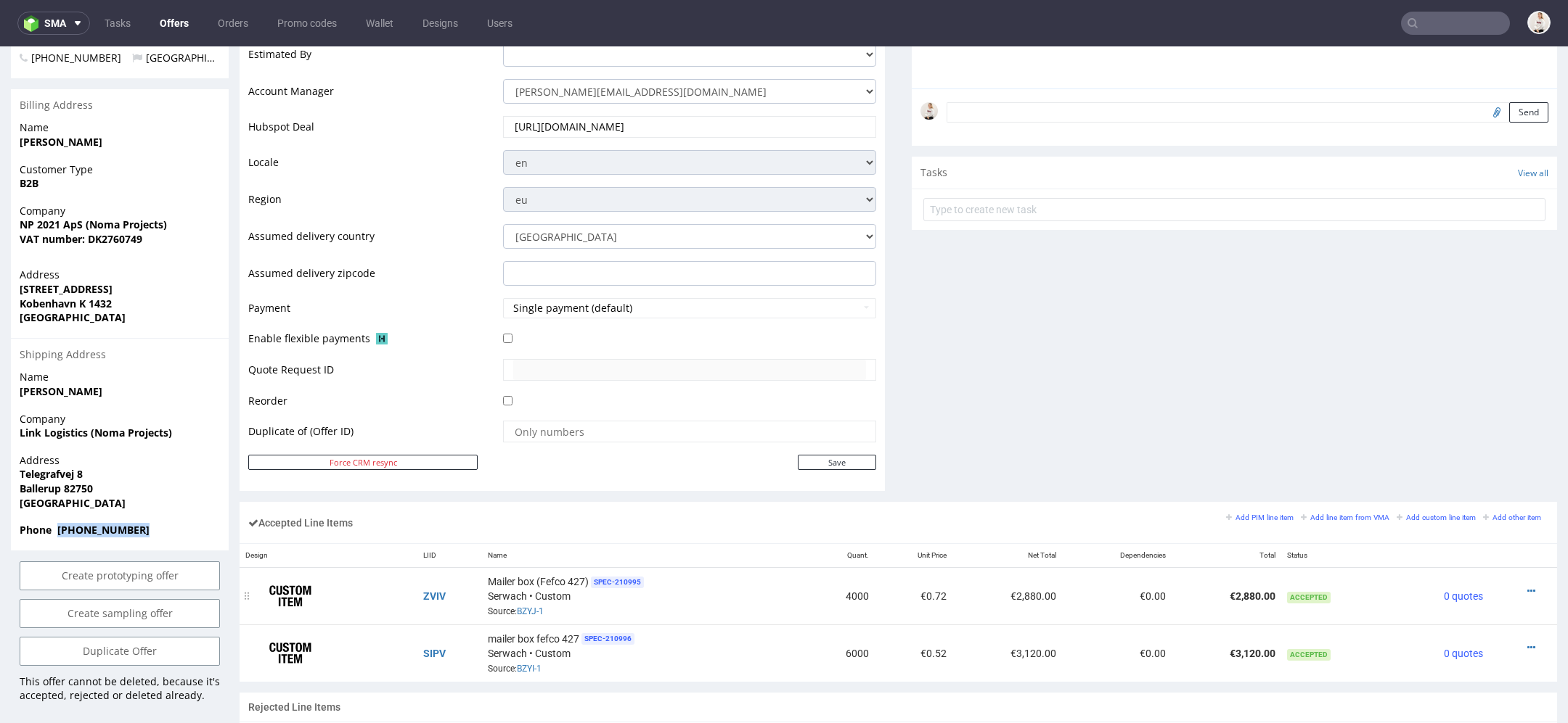
scroll to position [451, 0]
type input "noma"
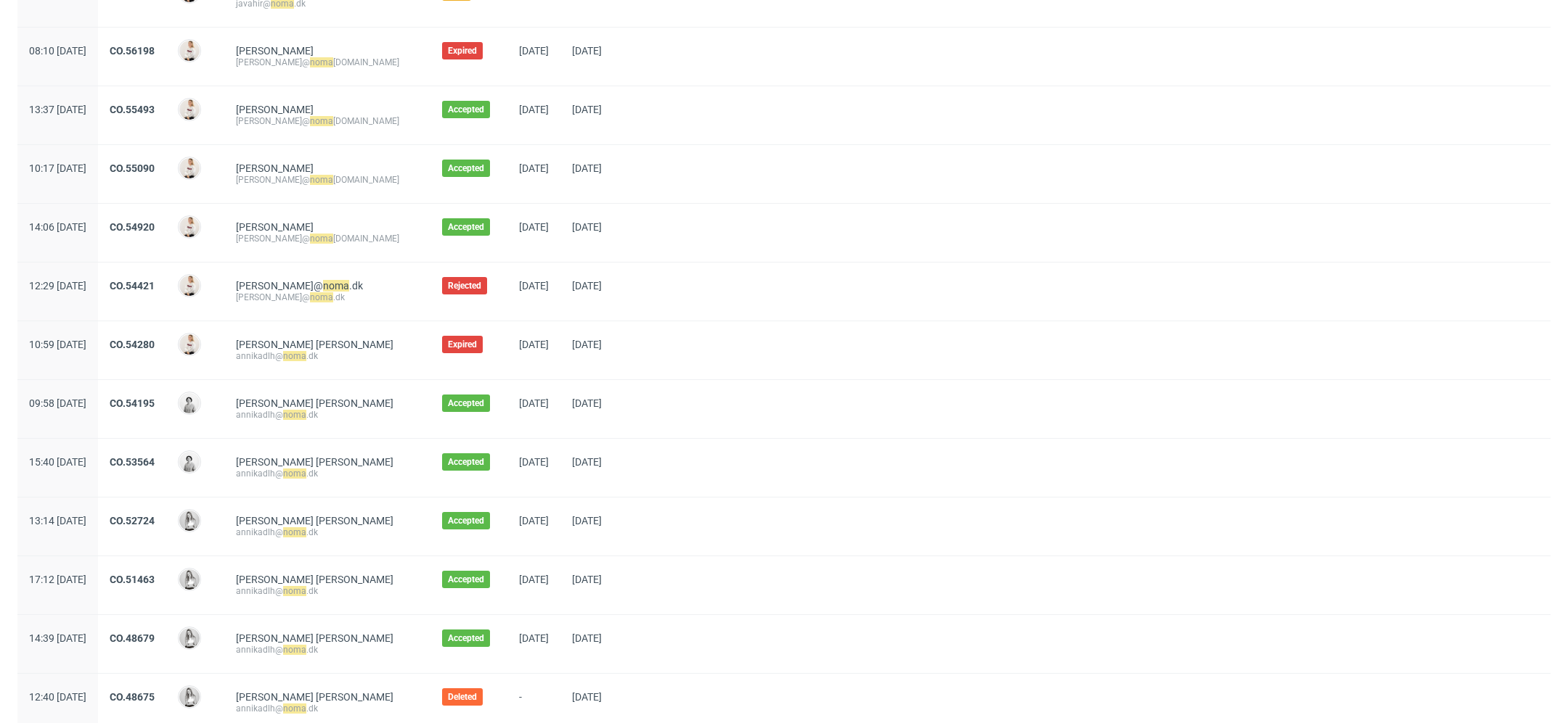
scroll to position [254, 0]
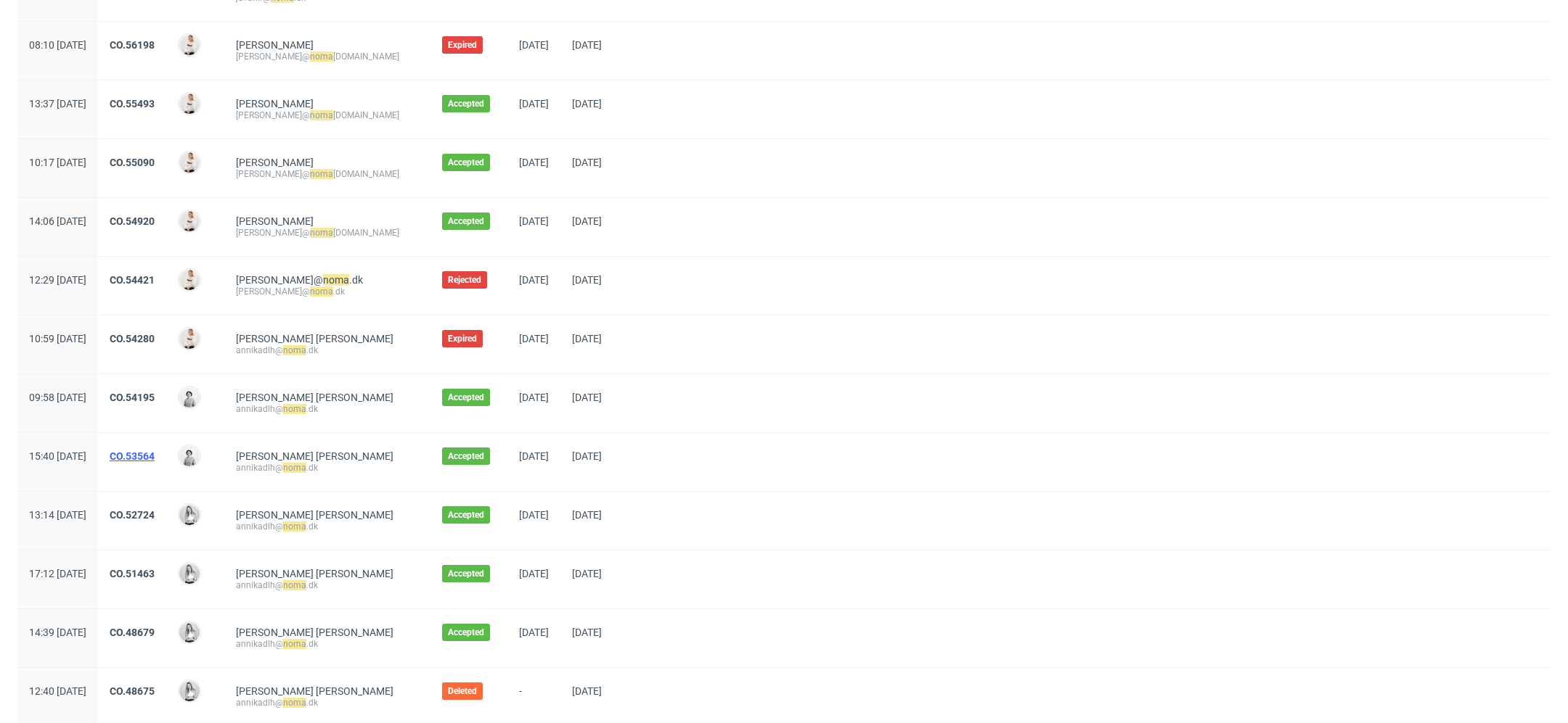
click at [154, 452] on link "CO.53564" at bounding box center [132, 456] width 45 height 12
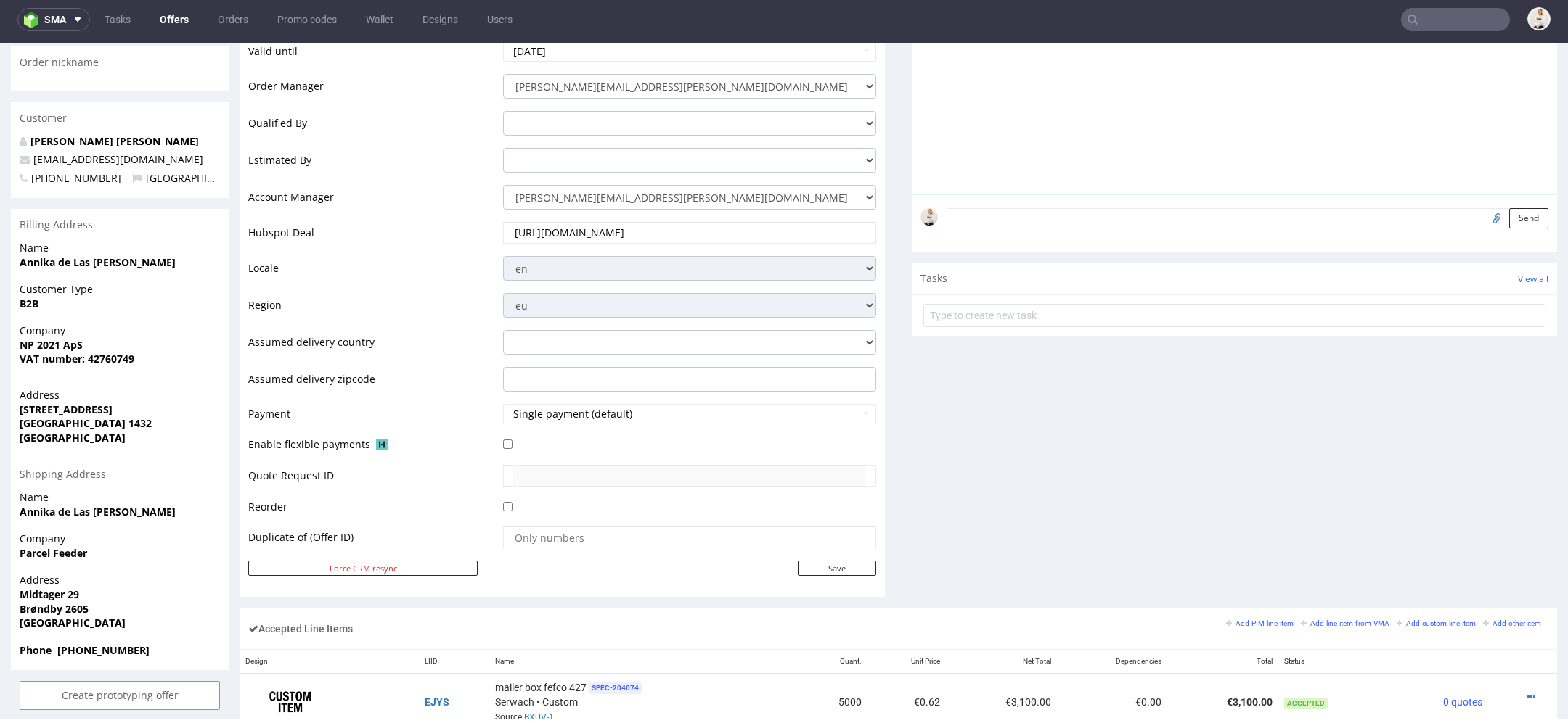
scroll to position [341, 0]
click at [93, 642] on strong "Phone +4525102758" at bounding box center [84, 648] width 129 height 13
click at [142, 642] on div "Phone +4525102758" at bounding box center [120, 655] width 218 height 28
drag, startPoint x: 133, startPoint y: 619, endPoint x: 57, endPoint y: 621, distance: 76.0
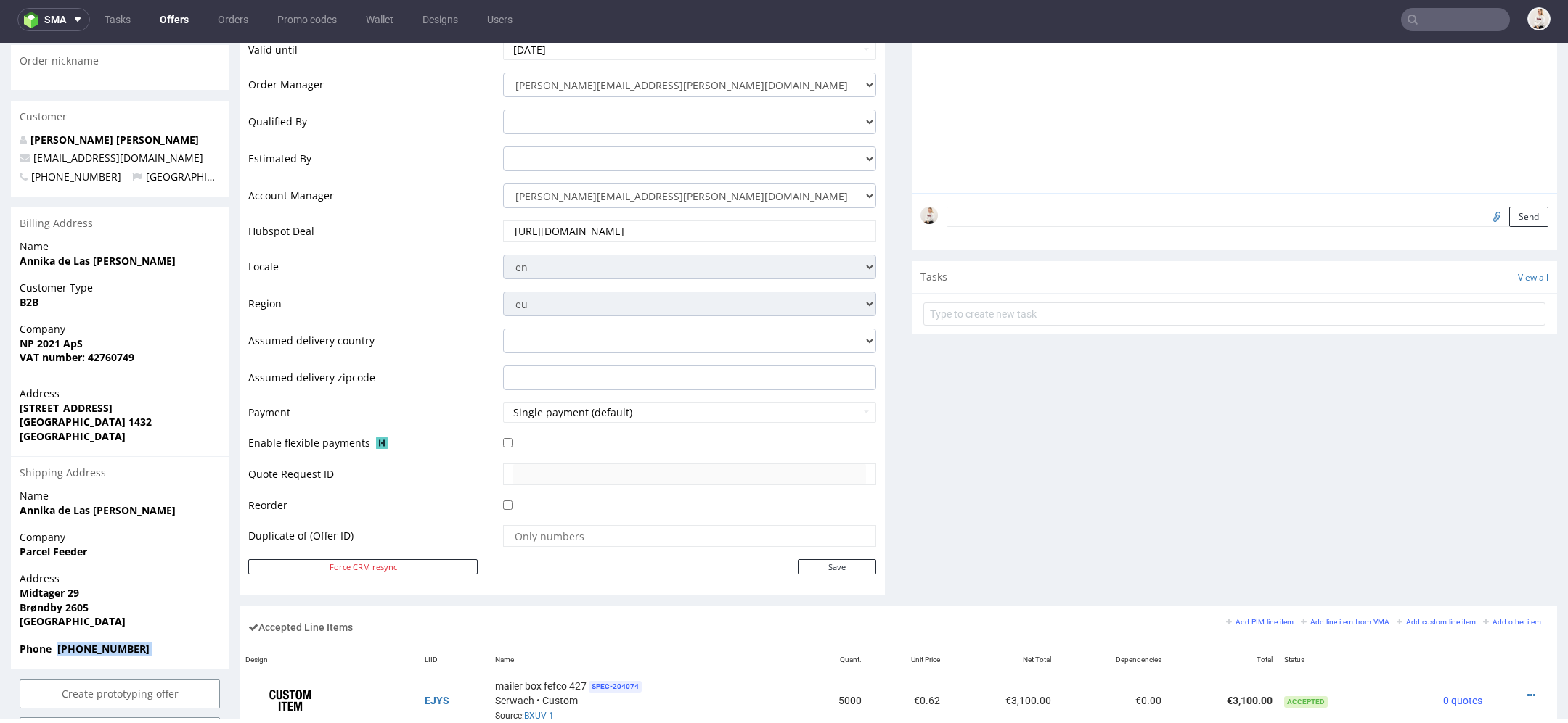
click at [57, 642] on span "Phone +4525102758" at bounding box center [120, 649] width 200 height 14
copy div "+4525102758 Create prototyping offer Create sampling offer Duplicate Offer"
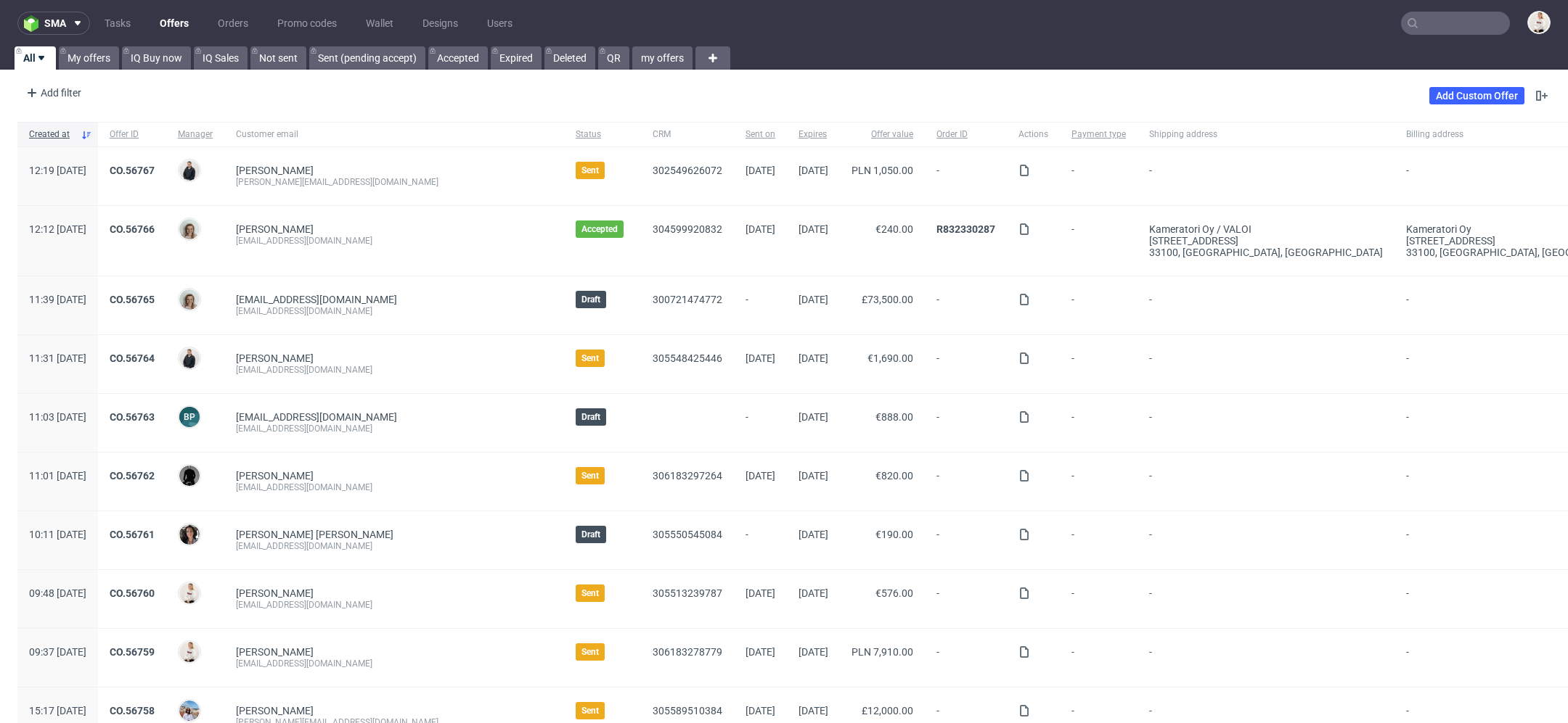
click at [1446, 28] on input "text" at bounding box center [1455, 23] width 109 height 23
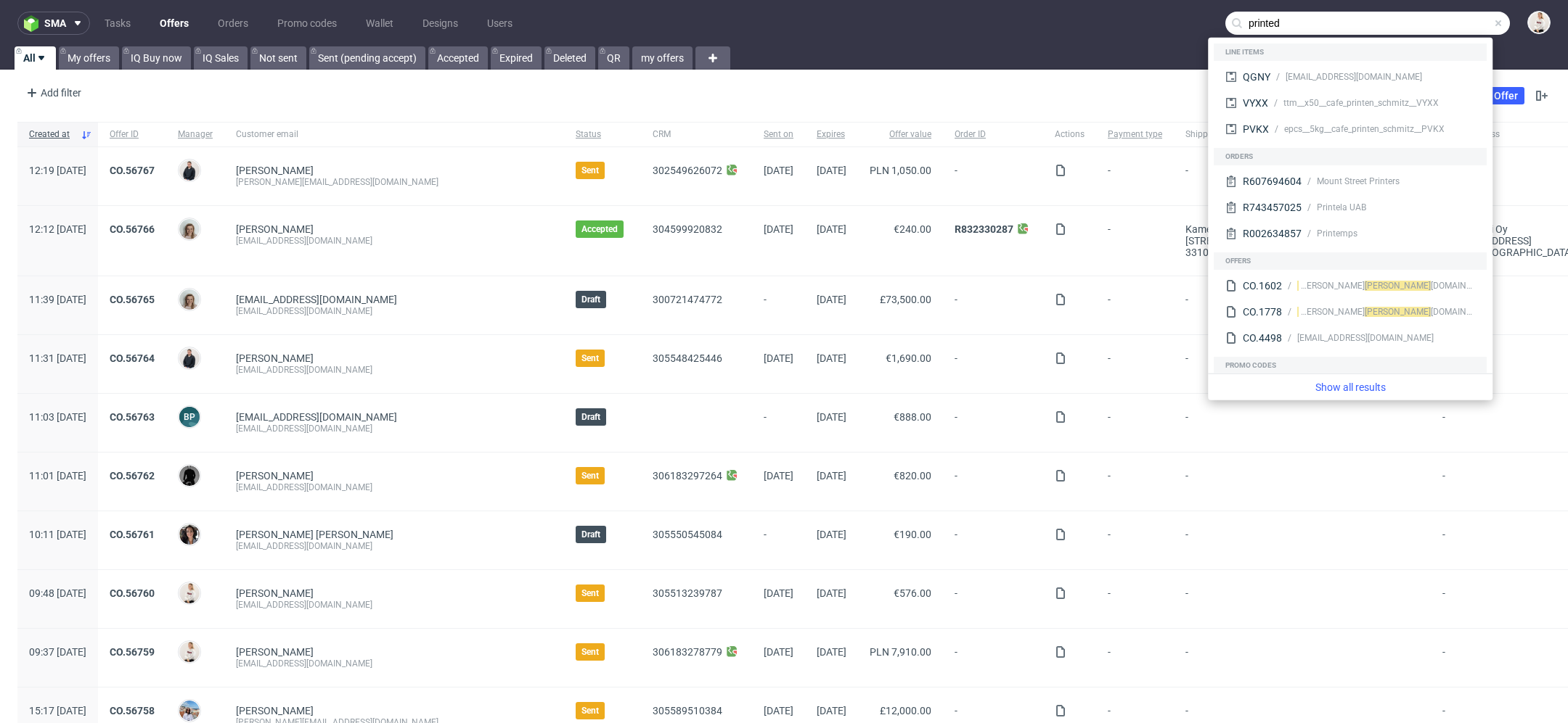
type input "printed"
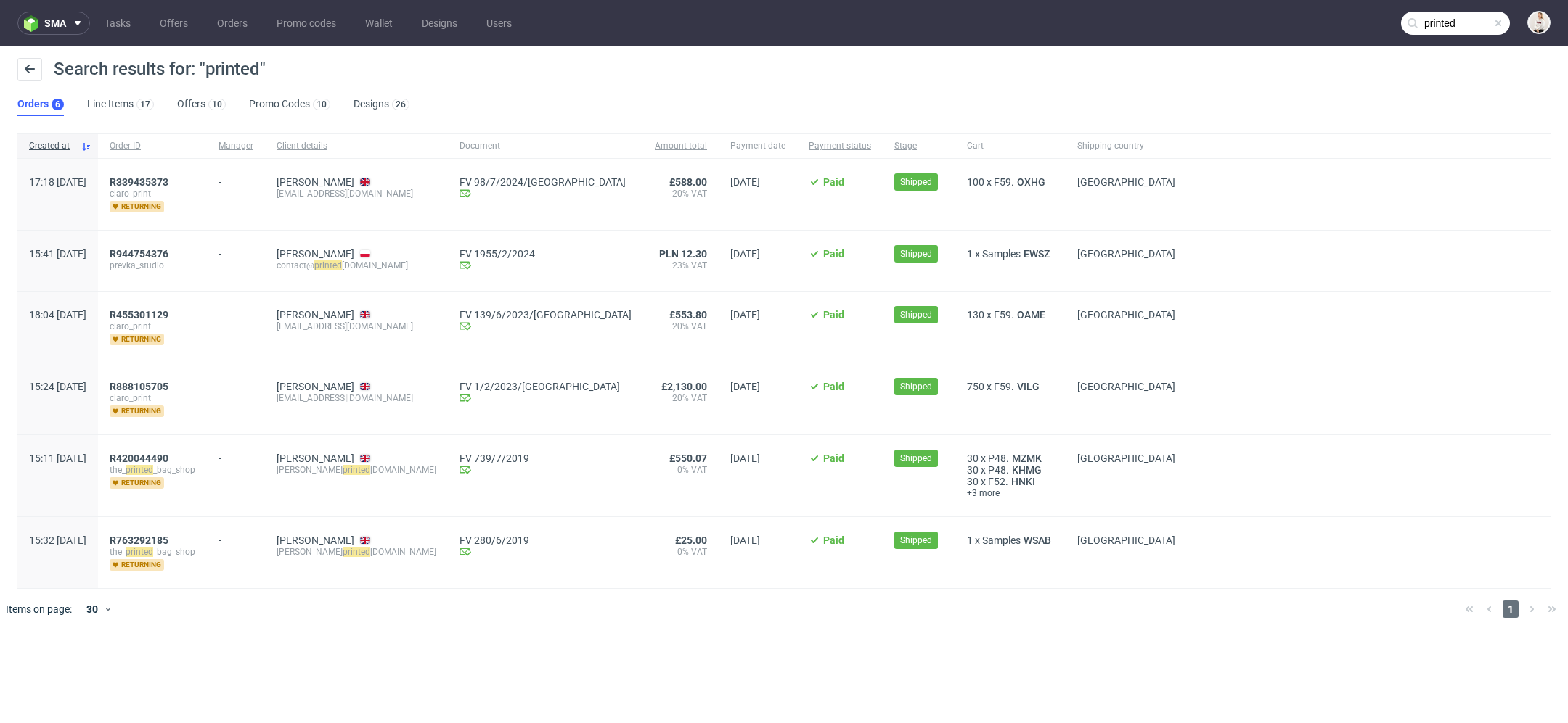
click at [225, 110] on ul "Orders 6 Line Items 17 Offers 10 Promo Codes 10 Designs 26" at bounding box center [220, 104] width 404 height 23
click at [197, 106] on link "Offers 10" at bounding box center [201, 104] width 48 height 23
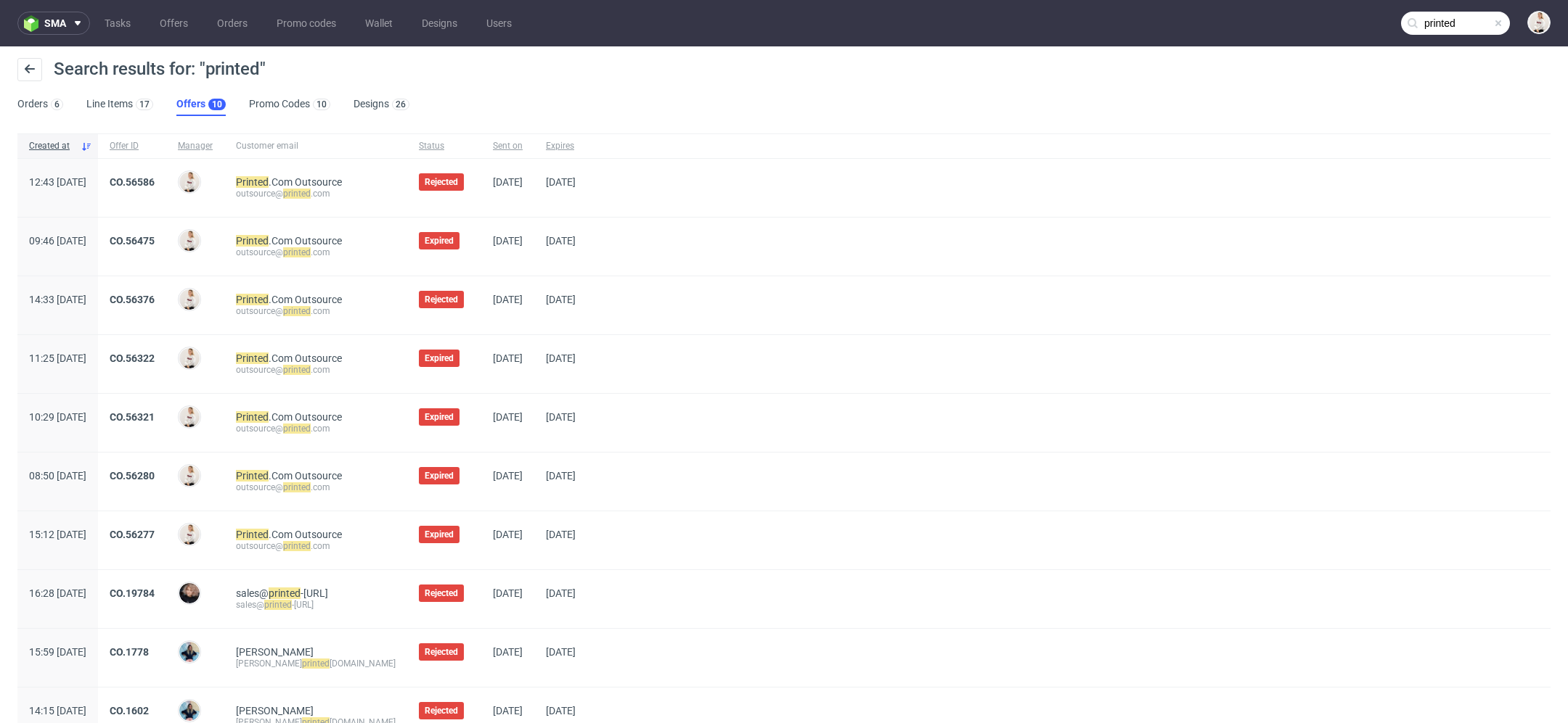
click at [522, 184] on span "[DATE]" at bounding box center [507, 182] width 29 height 12
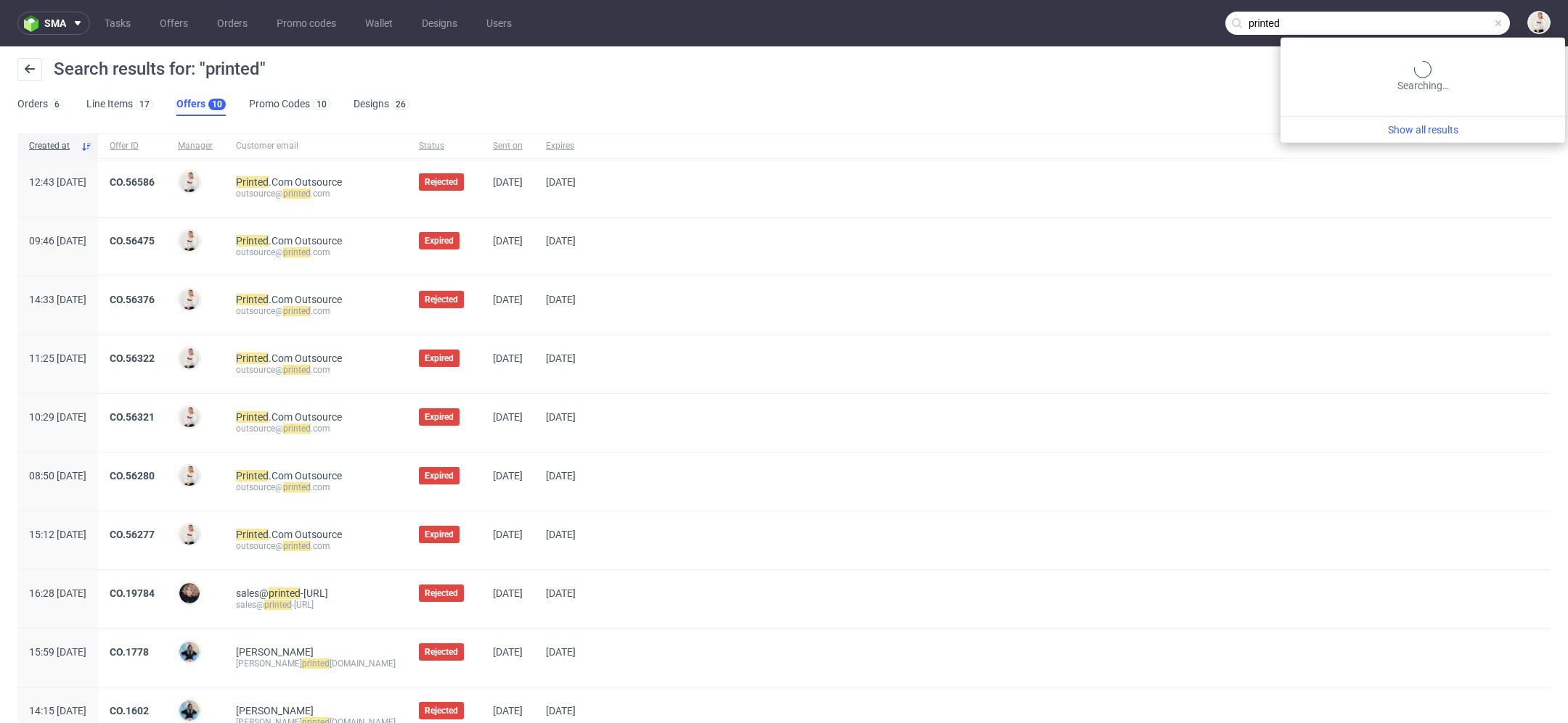
click at [1441, 32] on input "printed" at bounding box center [1367, 23] width 285 height 23
